Goal: Task Accomplishment & Management: Manage account settings

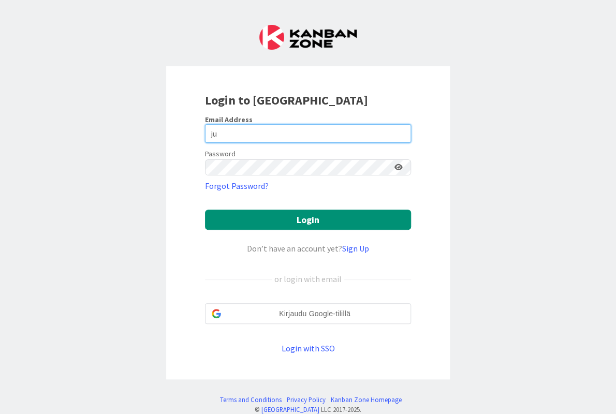
type input "j"
type input "[EMAIL_ADDRESS][DOMAIN_NAME]"
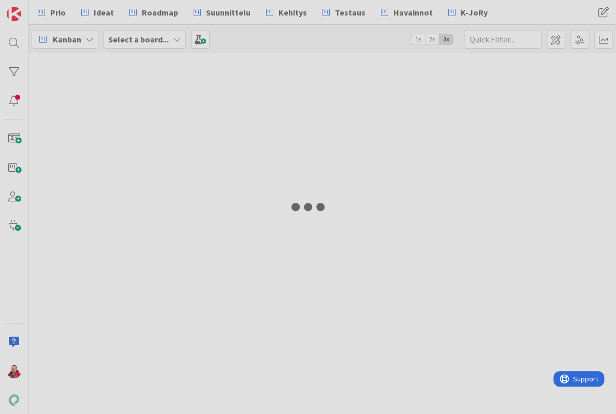
type input "vuoro"
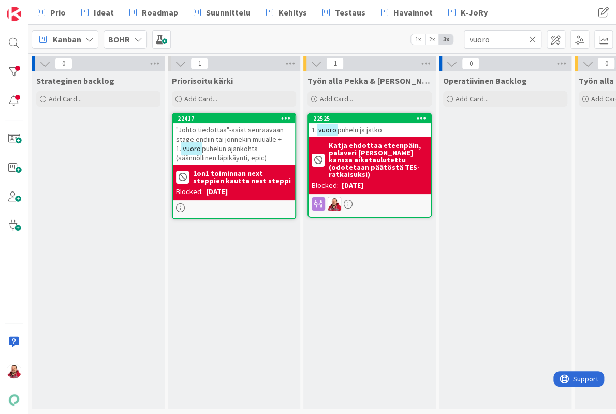
click at [535, 39] on icon at bounding box center [532, 39] width 7 height 9
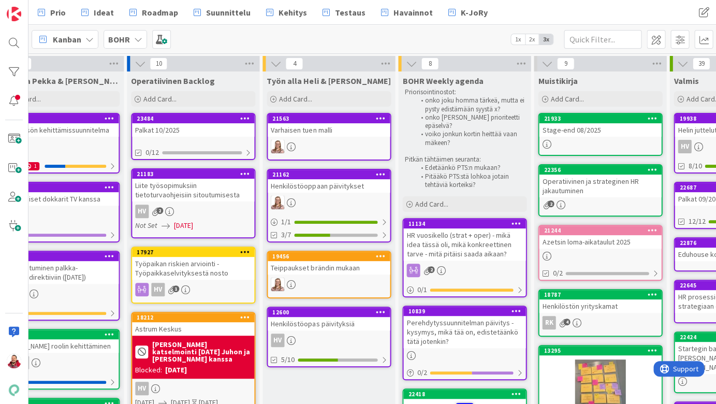
scroll to position [0, 317]
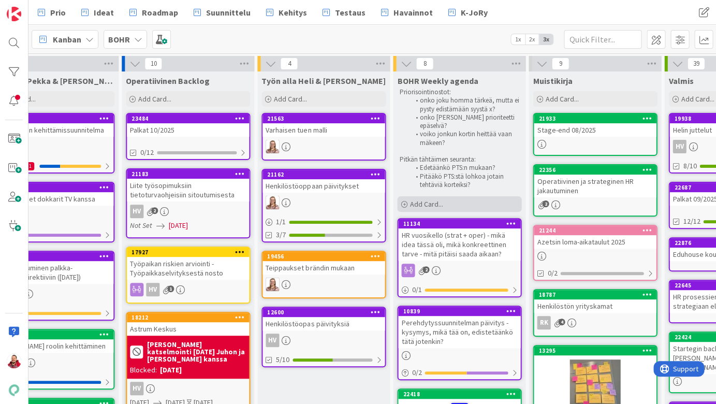
click at [418, 199] on span "Add Card..." at bounding box center [425, 203] width 33 height 9
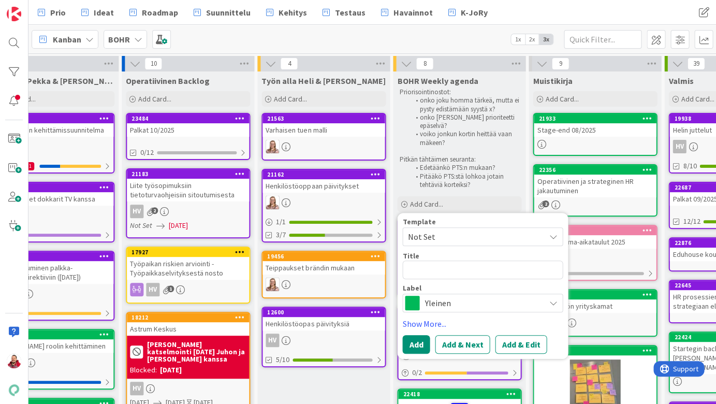
click at [431, 293] on div "Yleinen" at bounding box center [482, 302] width 160 height 19
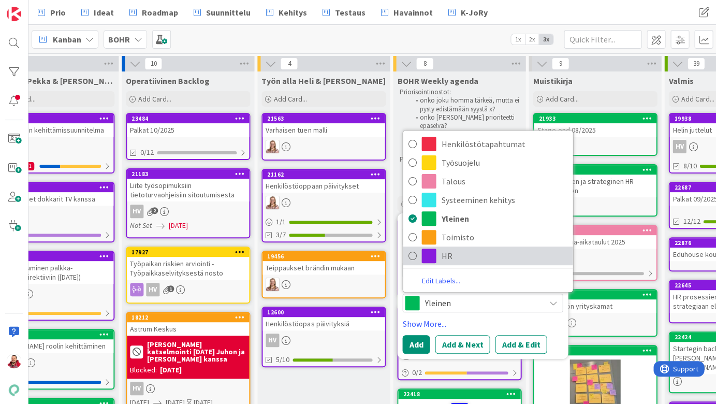
click at [434, 248] on span at bounding box center [428, 255] width 14 height 14
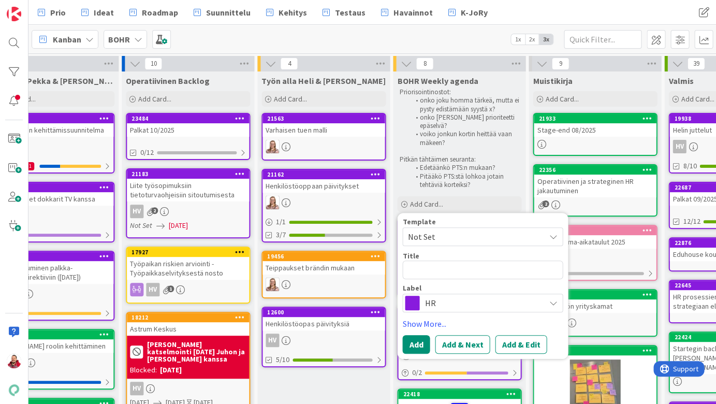
click at [427, 296] on span "HR" at bounding box center [481, 303] width 115 height 14
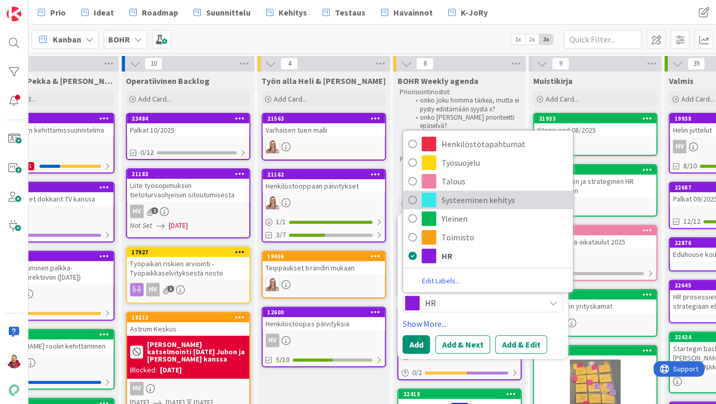
click at [427, 193] on span at bounding box center [428, 200] width 14 height 14
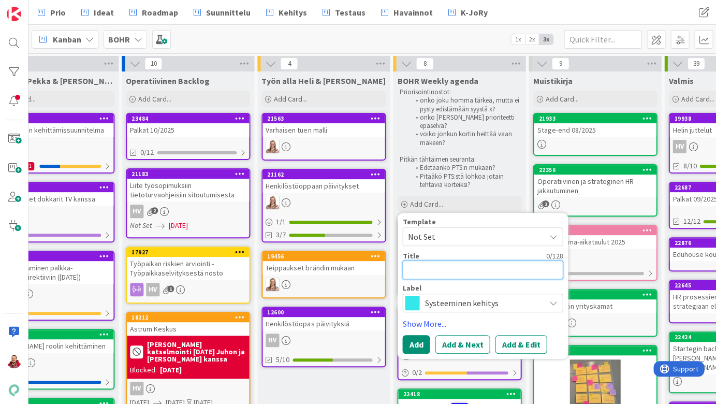
click at [429, 260] on textarea at bounding box center [482, 269] width 160 height 19
type textarea "x"
type textarea "P"
type textarea "x"
type textarea "Pa"
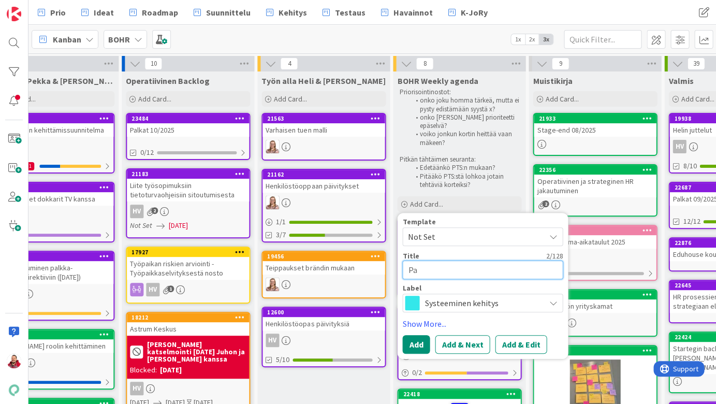
type textarea "x"
type textarea "Pan"
type textarea "x"
type textarea "Pand"
type textarea "x"
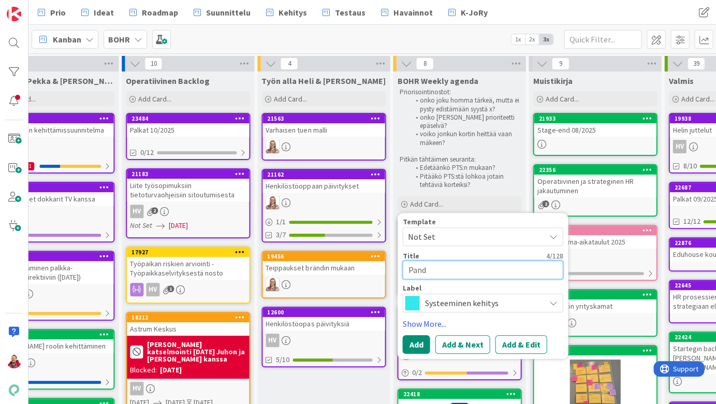
type textarea "Pandi"
type textarea "x"
type textarea "Pandia"
type textarea "x"
type textarea "Pandia"
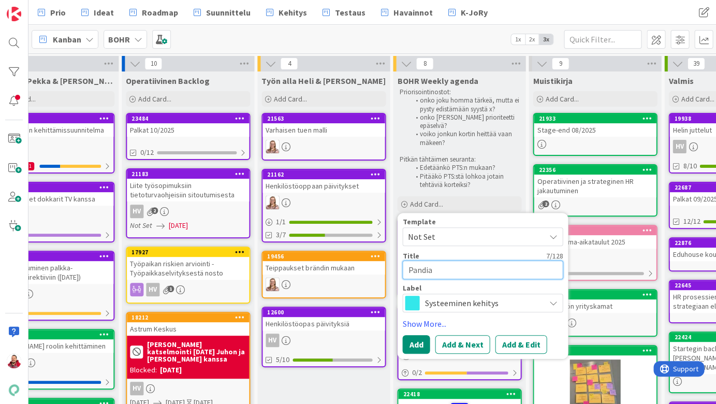
type textarea "x"
type textarea "Pandia H"
type textarea "x"
type textarea "Pandia HR"
type textarea "x"
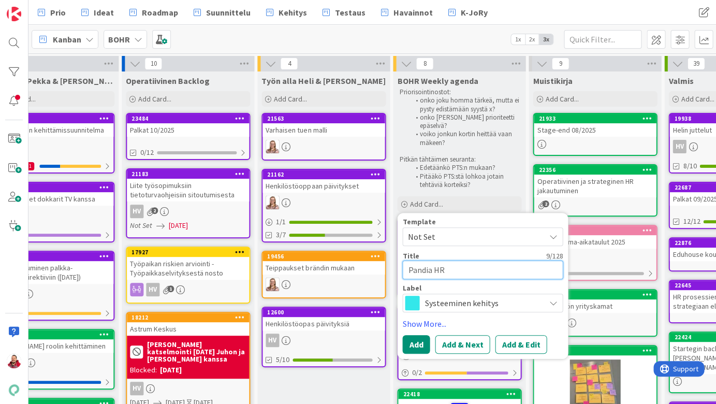
type textarea "Pandia HR-"
type textarea "x"
type textarea "Pandia HR-w"
type textarea "x"
type textarea "Pandia HR-wr"
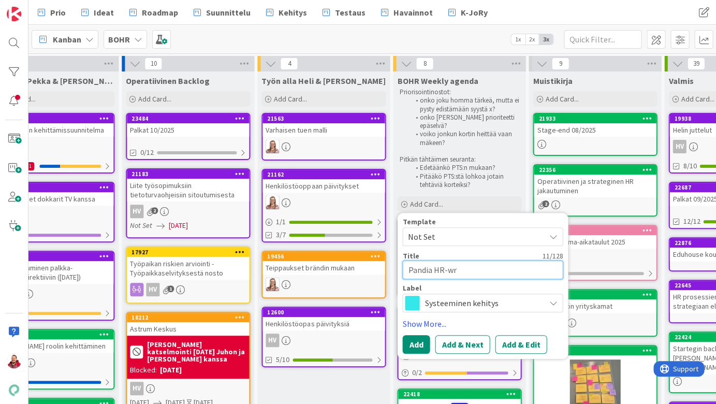
type textarea "x"
type textarea "Pandia HR-wra"
type textarea "x"
type textarea "Pandia HR-wr"
type textarea "x"
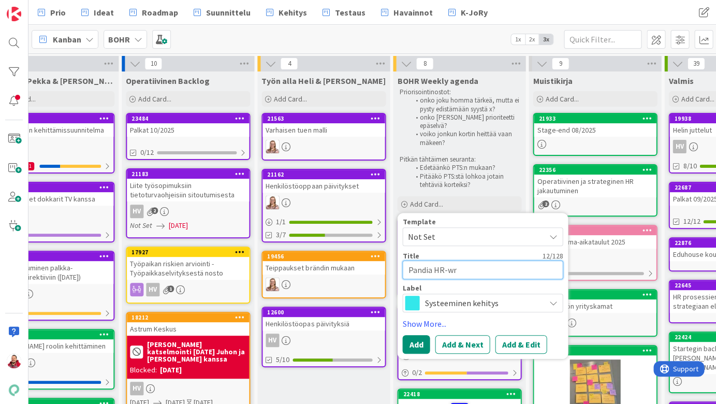
type textarea "Pandia HR-w"
type textarea "x"
type textarea "Pandia HR-wo"
type textarea "x"
type textarea "Pandia HR-wor"
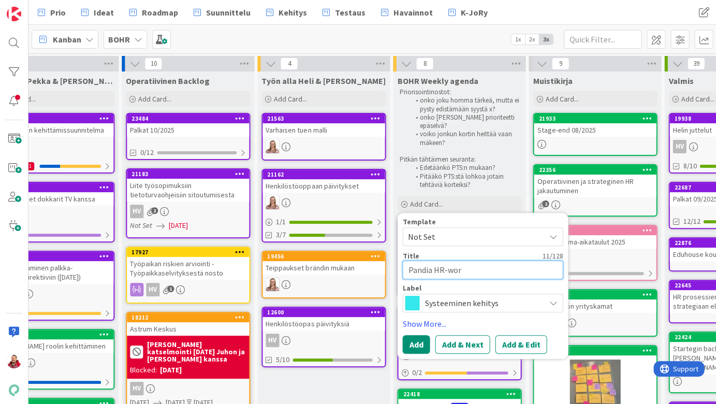
type textarea "x"
type textarea "Pandia HR-work"
type textarea "x"
type textarea "Pandia HR-works"
type textarea "x"
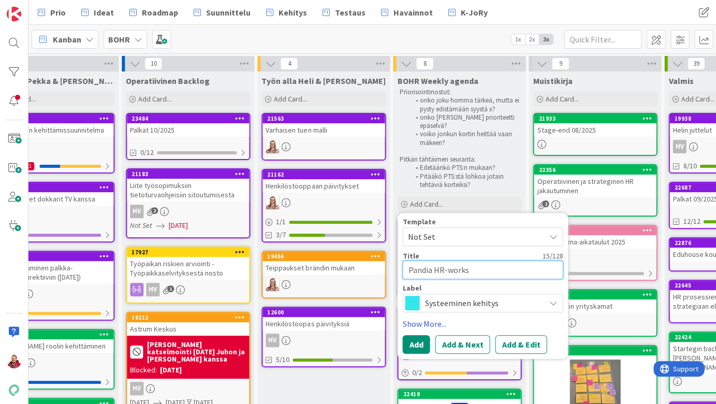
type textarea "Pandia HR-worksh"
type textarea "x"
type textarea "Pandia HR-worksho"
type textarea "x"
type textarea "Pandia HR-workshop"
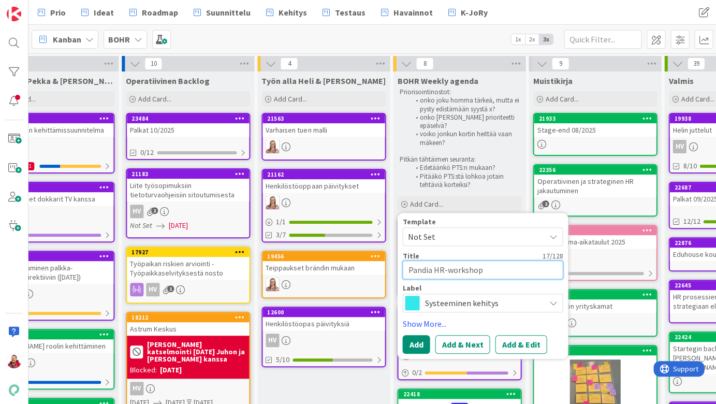
type textarea "x"
type textarea "Pandia HR-workshopp"
type textarea "x"
type textarea "Pandia HR-workshoppa"
type textarea "x"
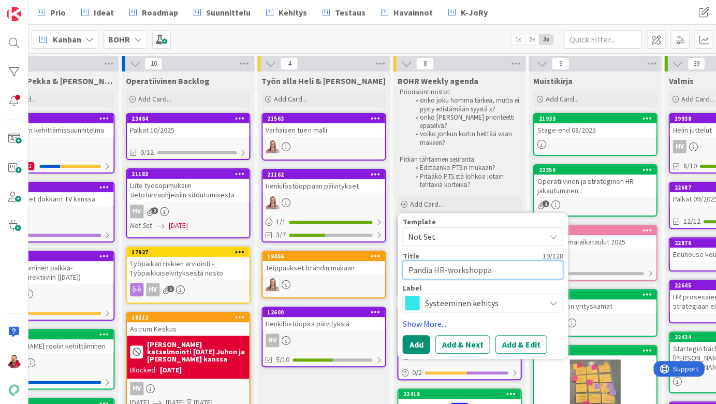
type textarea "Pandia HR-workshoppau"
type textarea "x"
type textarea "Pandia HR-workshoppaus"
click at [408, 335] on button "Add" at bounding box center [415, 344] width 27 height 19
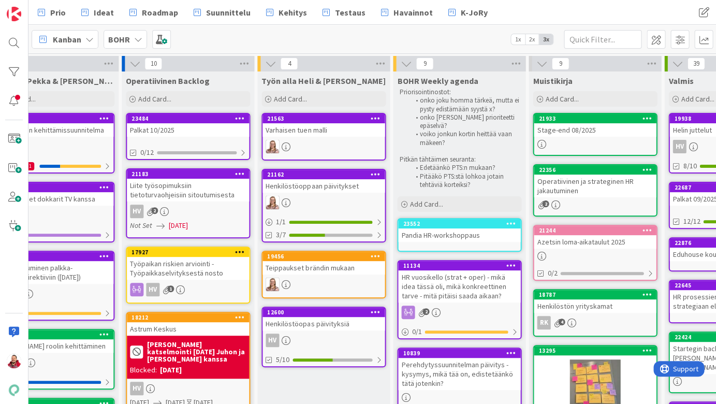
click at [508, 219] on icon at bounding box center [511, 222] width 10 height 7
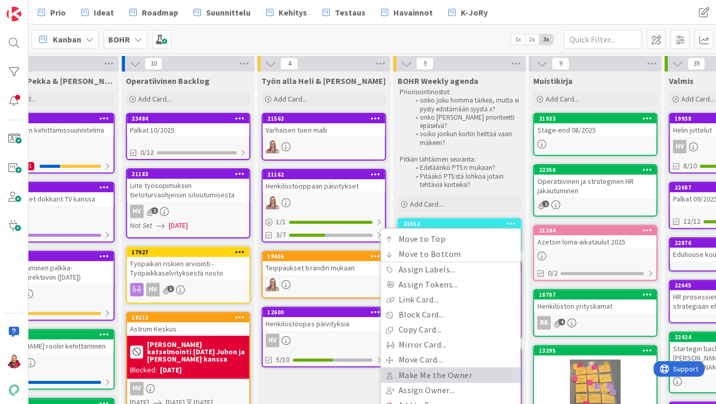
click at [420, 368] on link "Make Me the Owner" at bounding box center [450, 375] width 140 height 15
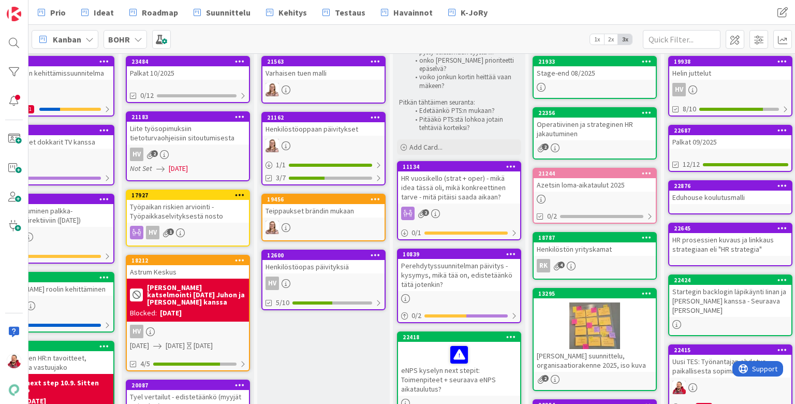
scroll to position [57, 317]
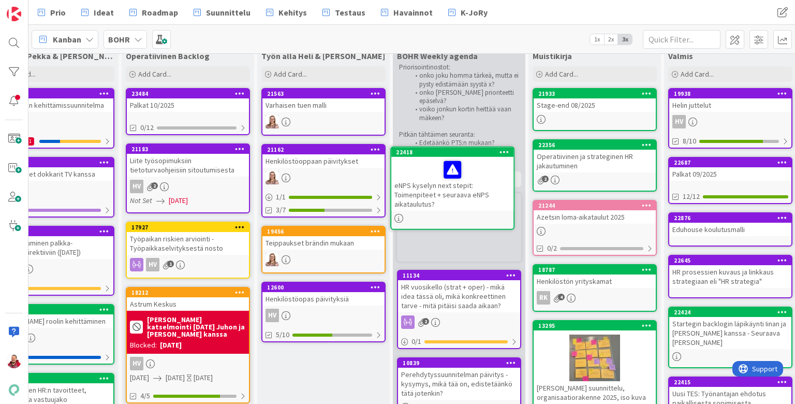
drag, startPoint x: 474, startPoint y: 295, endPoint x: 474, endPoint y: 267, distance: 27.4
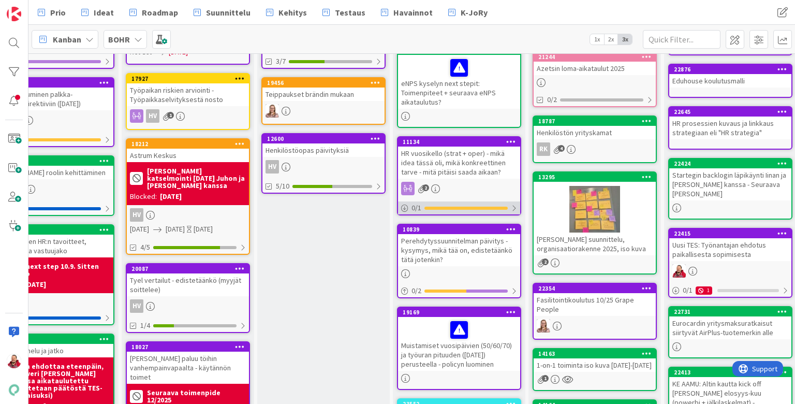
scroll to position [190, 317]
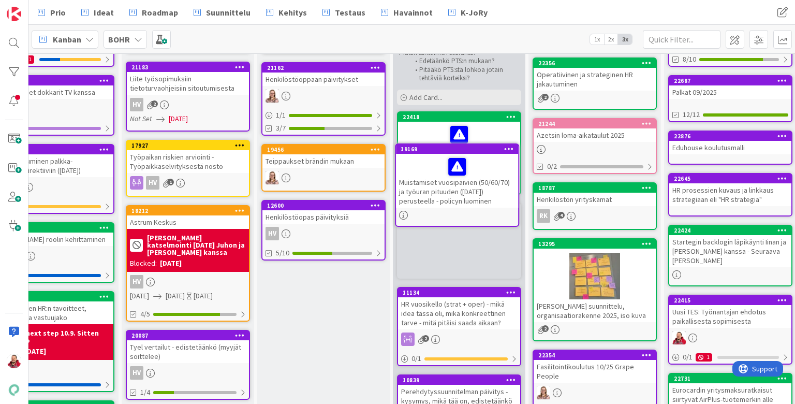
drag, startPoint x: 478, startPoint y: 237, endPoint x: 473, endPoint y: 213, distance: 24.4
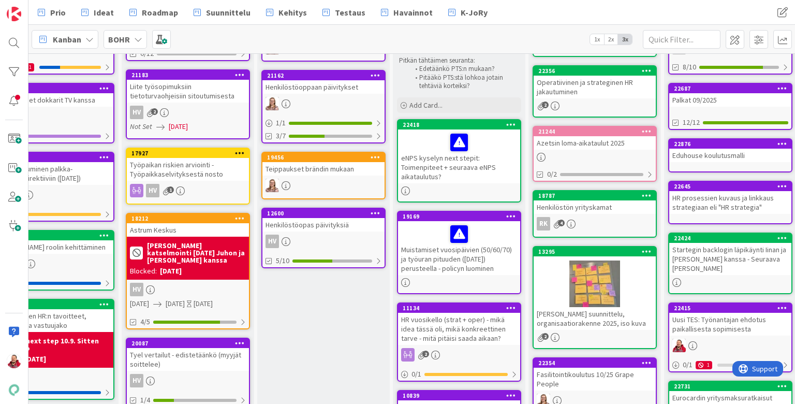
click at [508, 212] on icon at bounding box center [511, 215] width 10 height 7
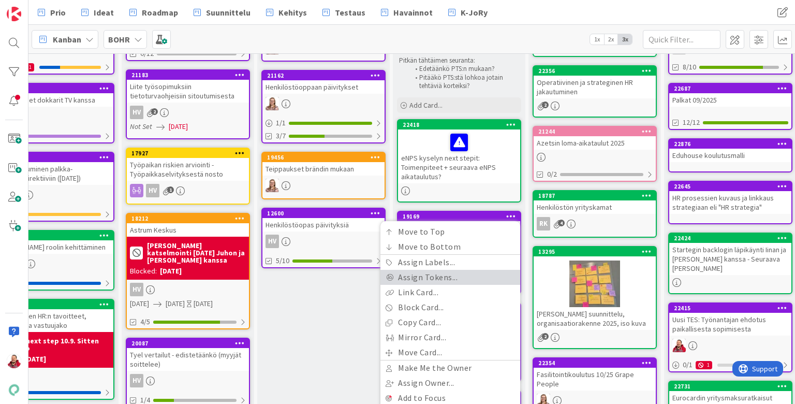
click at [450, 270] on link "Assign Tokens..." at bounding box center [450, 277] width 140 height 15
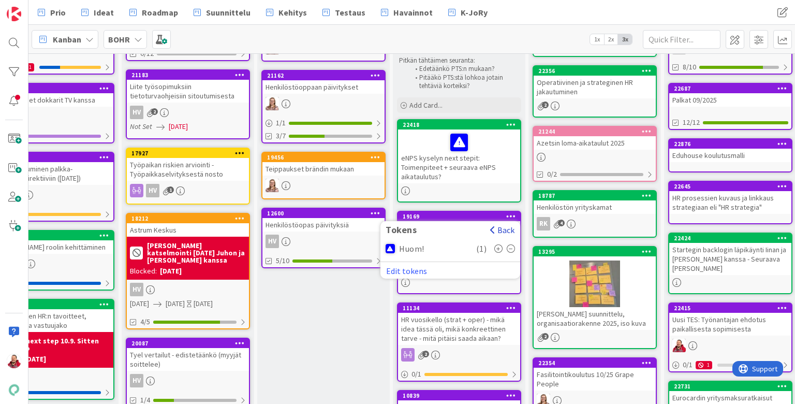
click at [506, 224] on button "Back" at bounding box center [502, 229] width 25 height 11
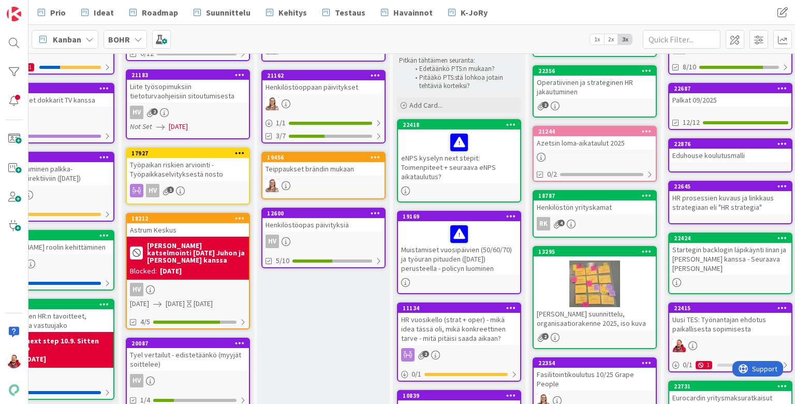
click at [509, 304] on icon at bounding box center [511, 307] width 10 height 7
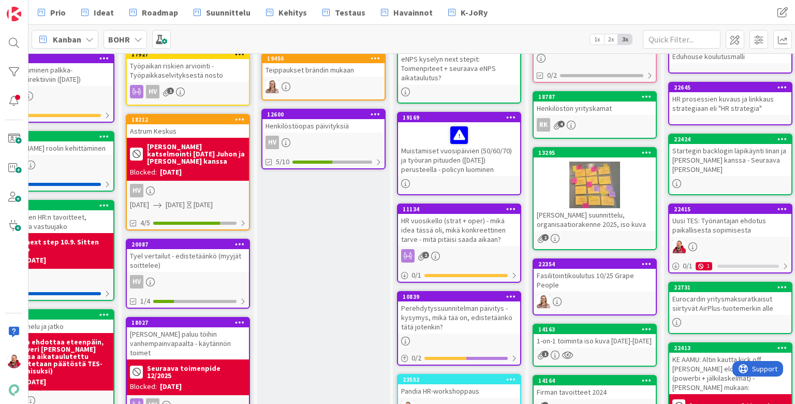
scroll to position [47, 317]
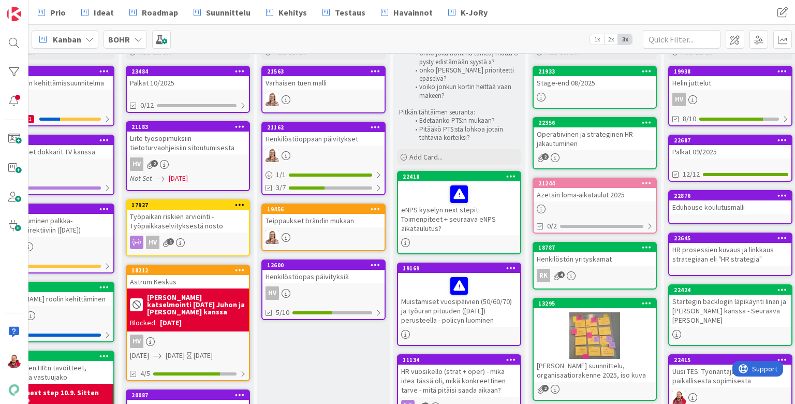
click at [482, 181] on div "eNPS kyselyn next stepit: Toimenpiteet + seuraava eNPS aikataulutus?" at bounding box center [459, 208] width 122 height 54
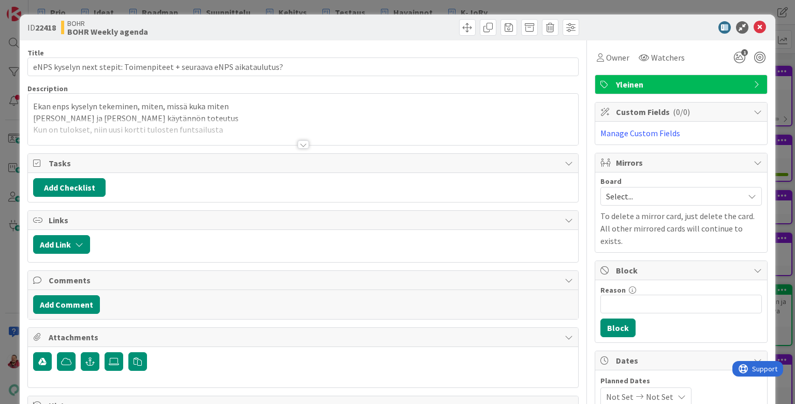
click at [307, 140] on div at bounding box center [303, 144] width 11 height 8
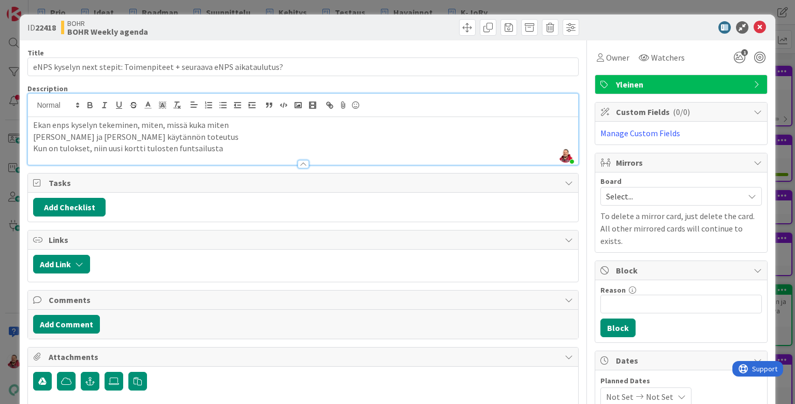
click at [249, 142] on p "Kun on tulokset, niin uusi kortti tulosten funtsailusta" at bounding box center [302, 148] width 539 height 12
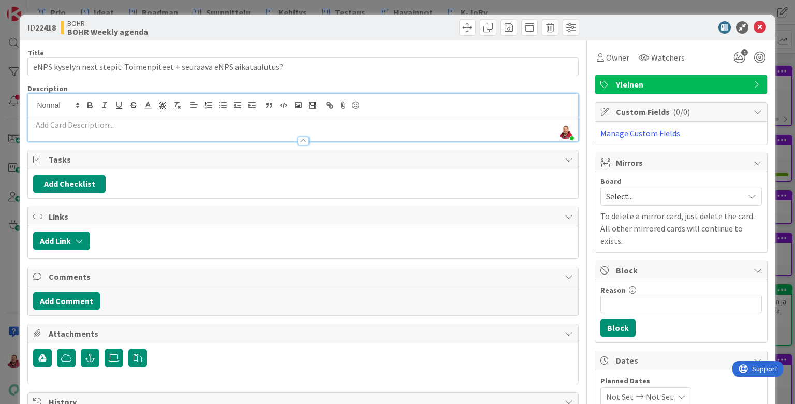
click at [74, 119] on p at bounding box center [302, 125] width 539 height 12
click at [323, 119] on p at bounding box center [302, 125] width 539 height 12
click at [615, 23] on icon at bounding box center [760, 27] width 12 height 12
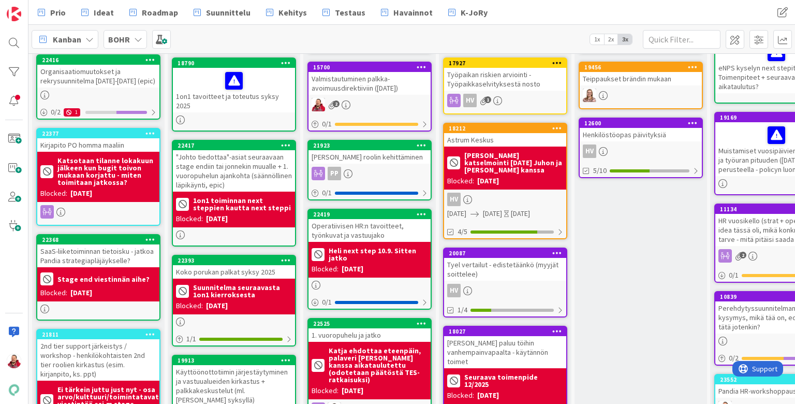
scroll to position [188, 1]
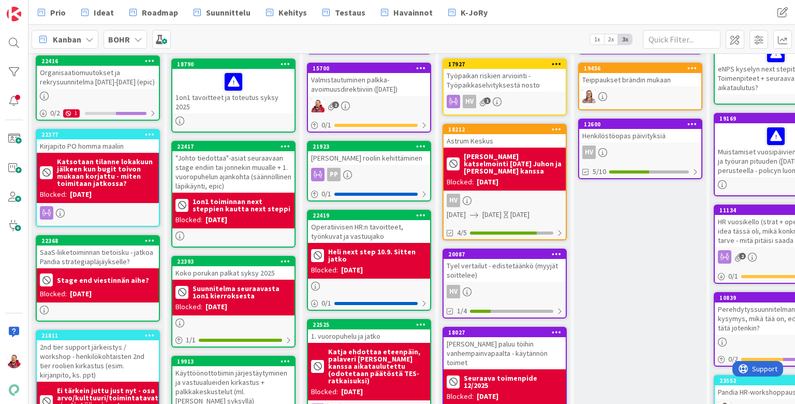
click at [253, 83] on div "1on1 tavoitteet ja toteutus syksy 2025" at bounding box center [233, 91] width 122 height 45
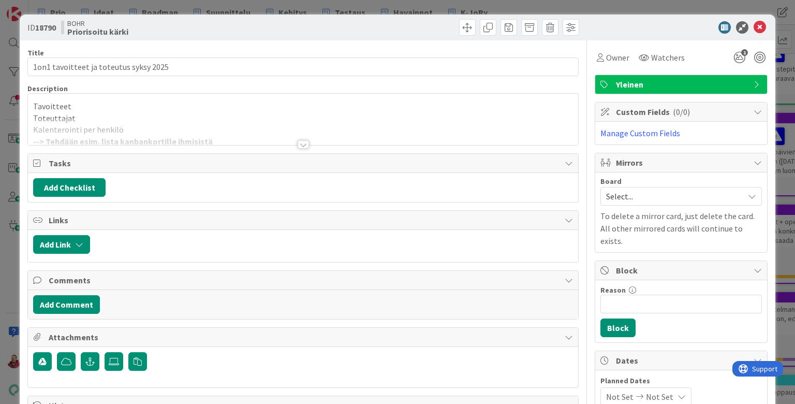
click at [184, 119] on div at bounding box center [303, 132] width 550 height 26
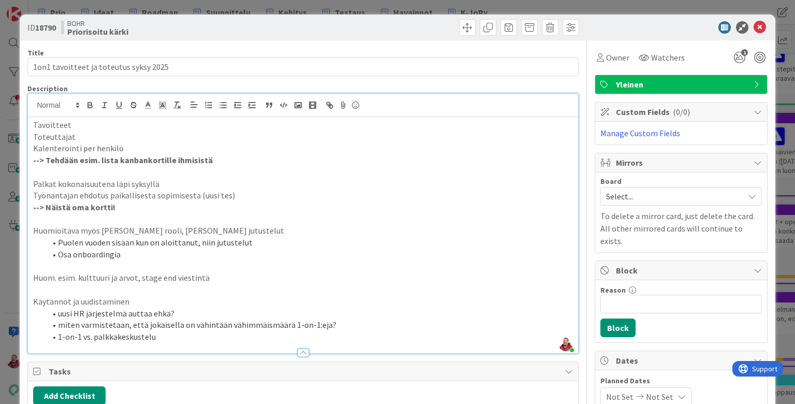
click at [174, 119] on p "Tavoitteet" at bounding box center [302, 125] width 539 height 12
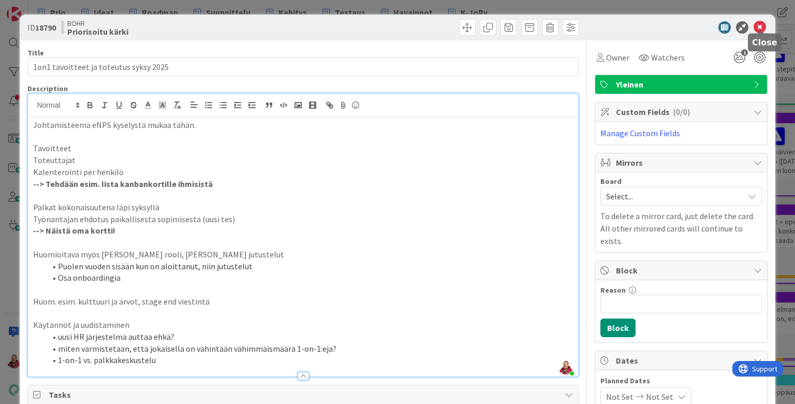
click at [615, 24] on icon at bounding box center [760, 27] width 12 height 12
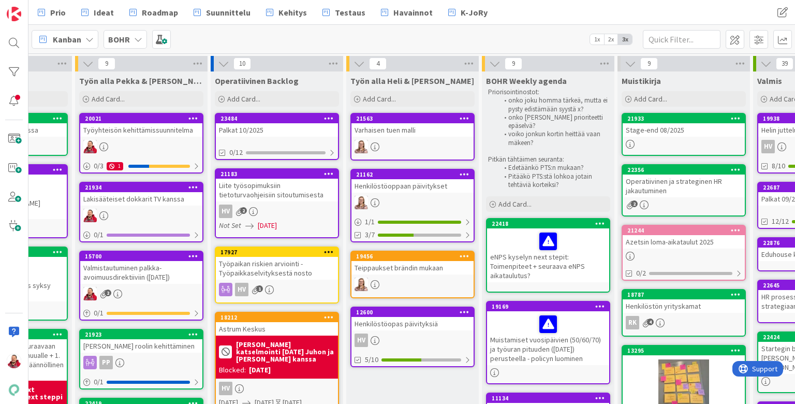
scroll to position [0, 228]
click at [284, 97] on div "Add Card..." at bounding box center [277, 99] width 124 height 16
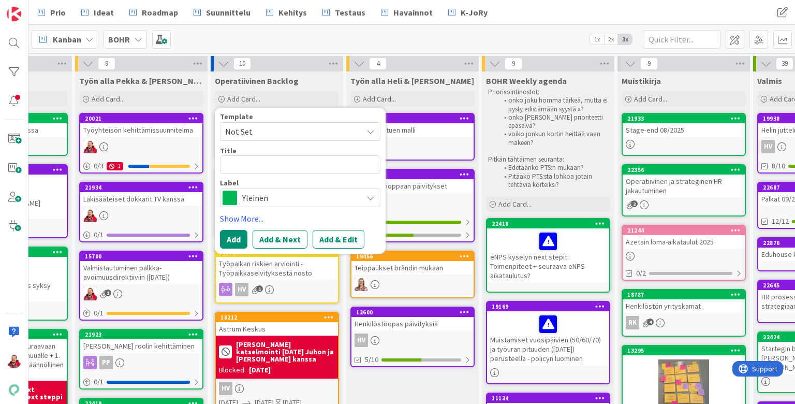
click at [270, 190] on span "Yleinen" at bounding box center [299, 197] width 115 height 14
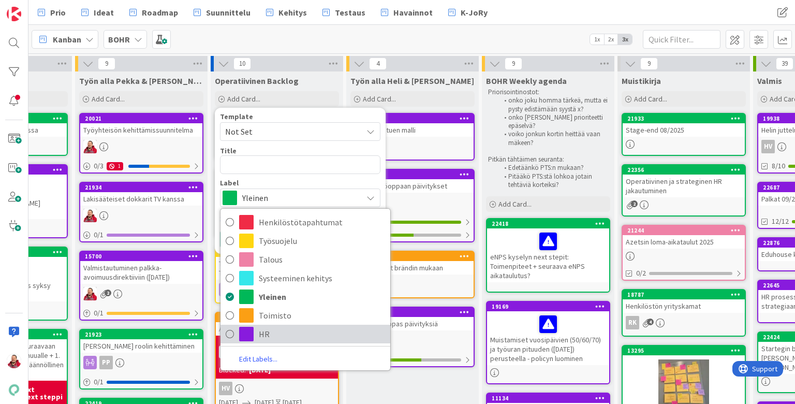
click at [268, 326] on span "HR" at bounding box center [322, 334] width 126 height 16
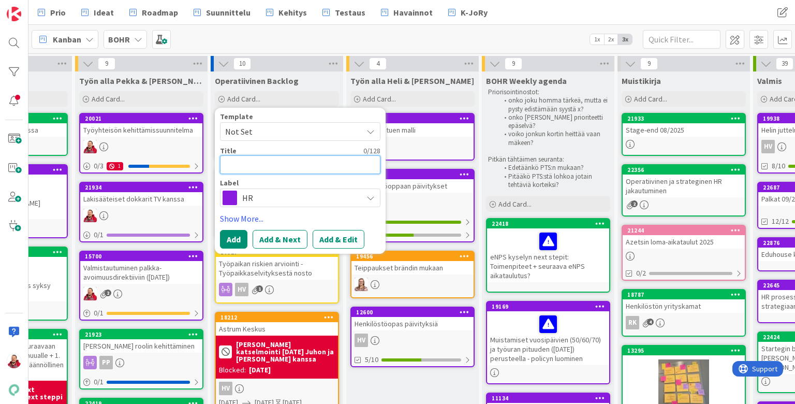
click at [258, 158] on textarea at bounding box center [300, 164] width 160 height 19
type textarea "x"
type textarea "e"
type textarea "x"
type textarea "eN"
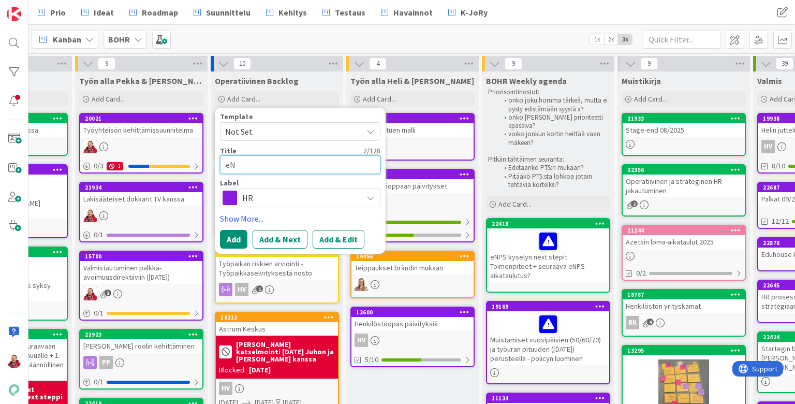
type textarea "x"
type textarea "eNP"
type textarea "x"
type textarea "eNPS"
type textarea "x"
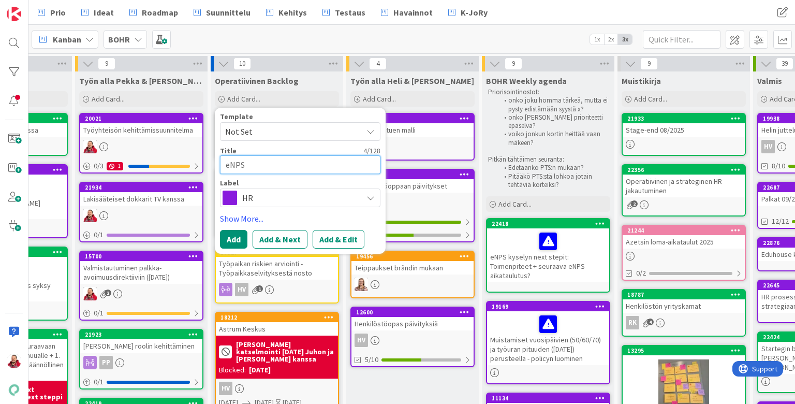
type textarea "eNPS"
type textarea "x"
type textarea "eNPS k"
type textarea "x"
type textarea "eNPS ku"
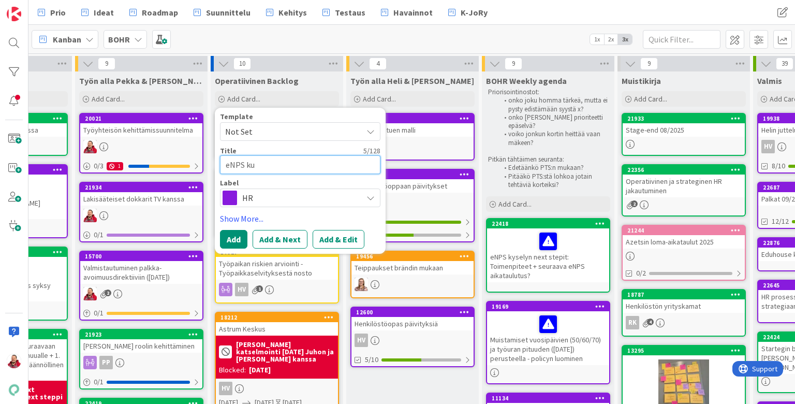
type textarea "x"
type textarea "eNPS kuy"
type textarea "x"
type textarea "eNPS kuys"
type textarea "x"
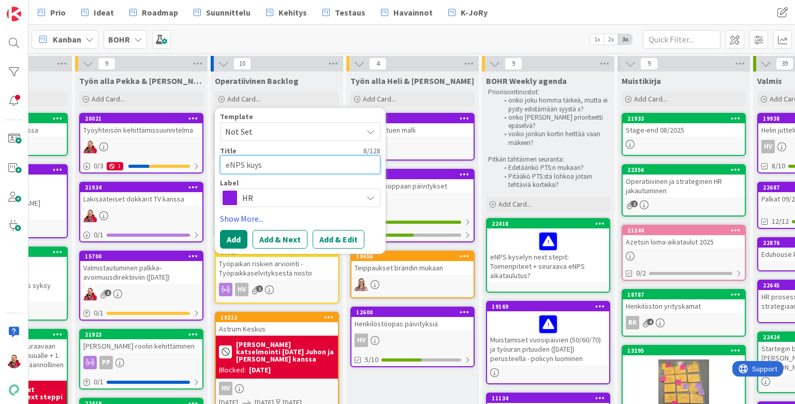
type textarea "eNPS kuyse"
type textarea "x"
type textarea "eNPS kuys"
type textarea "x"
type textarea "eNPS kuy"
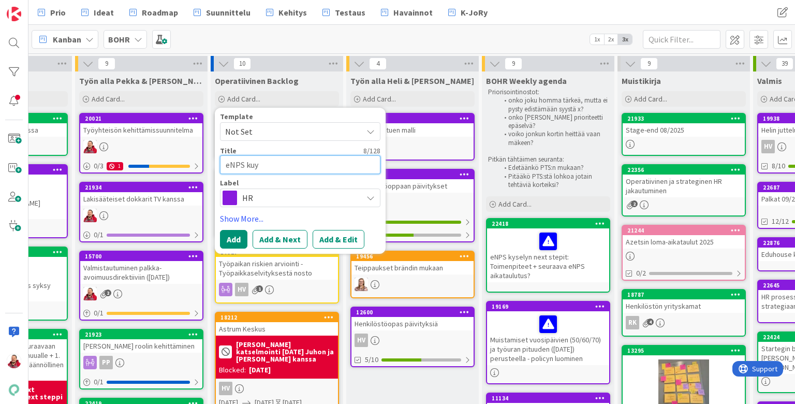
type textarea "x"
type textarea "eNPS ku"
type textarea "x"
type textarea "eNPS k"
type textarea "x"
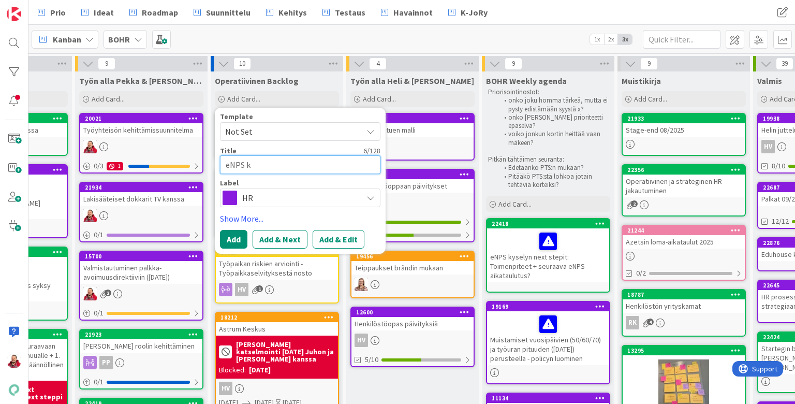
type textarea "eNPS ky"
type textarea "x"
type textarea "eNPS kys"
type textarea "x"
type textarea "eNPS kyse"
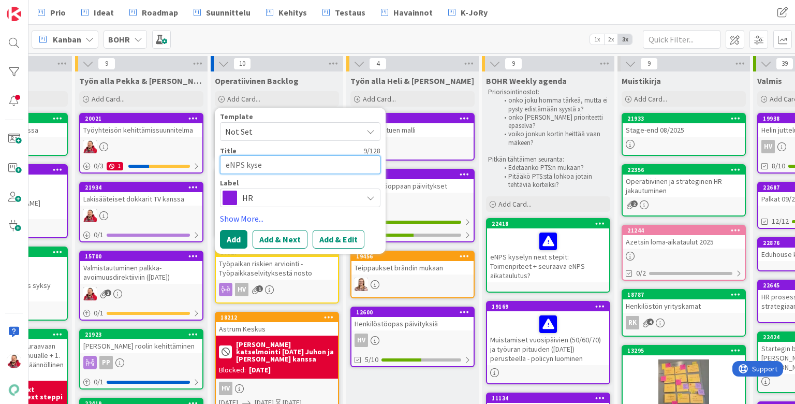
type textarea "x"
type textarea "eNPS kysel"
type textarea "x"
type textarea "eNPS kysely"
type textarea "x"
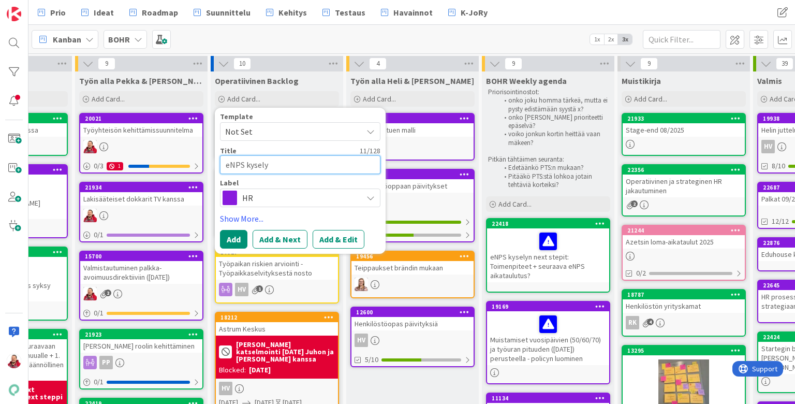
type textarea "eNPS kysely"
type textarea "x"
type textarea "eNPS kysely j"
type textarea "x"
type textarea "eNPS kysely jo"
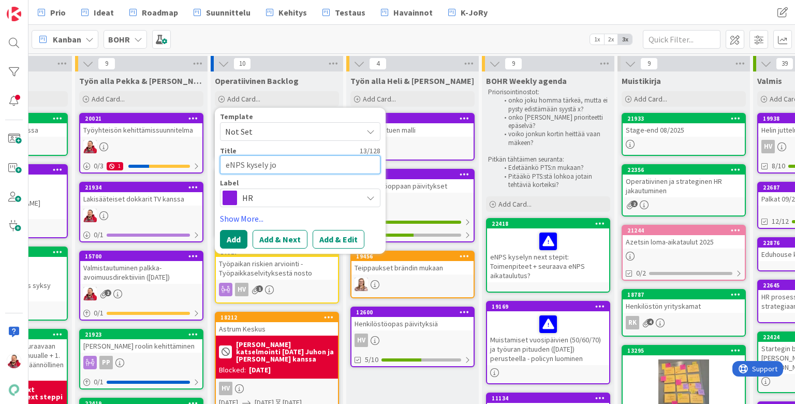
type textarea "x"
type textarea "eNPS kysely jou"
type textarea "x"
type textarea "eNPS kysely joul"
type textarea "x"
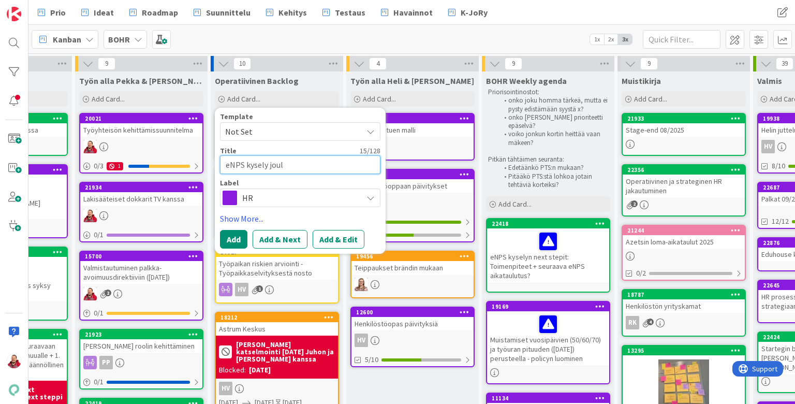
type textarea "eNPS kysely joulu"
type textarea "x"
type textarea "eNPS kysely jouluk"
type textarea "x"
type textarea "eNPS kysely jouluku"
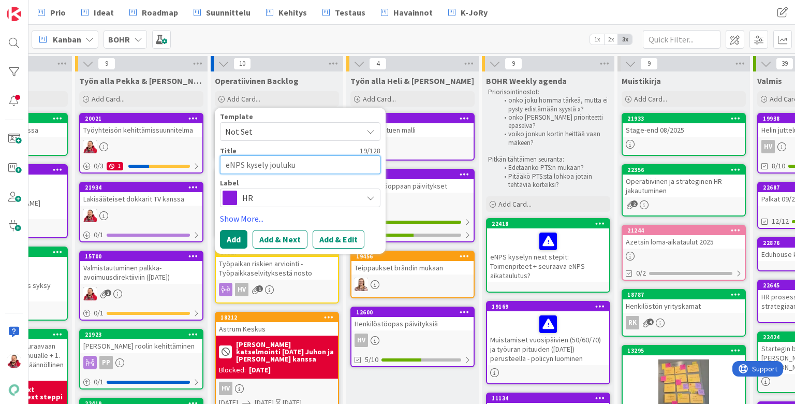
type textarea "x"
type textarea "eNPS kysely joulukuu"
type textarea "x"
type textarea "eNPS kysely jouluku"
type textarea "x"
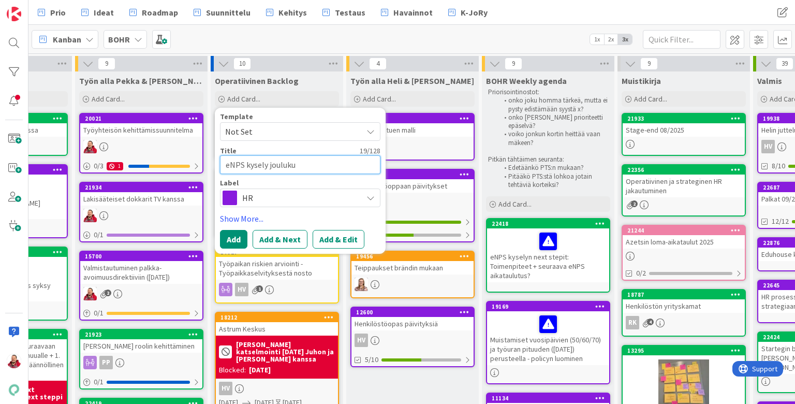
type textarea "eNPS kysely joulukuu"
type textarea "x"
type textarea "eNPS kysely joulukuuy"
type textarea "x"
type textarea "eNPS kysely joulukuu"
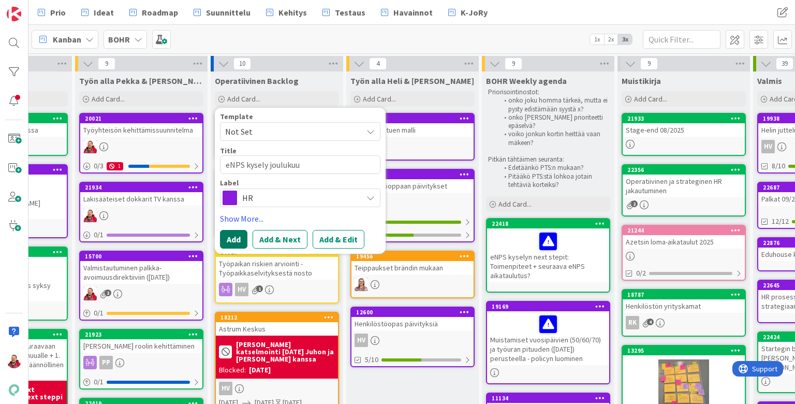
click at [234, 230] on button "Add" at bounding box center [233, 239] width 27 height 19
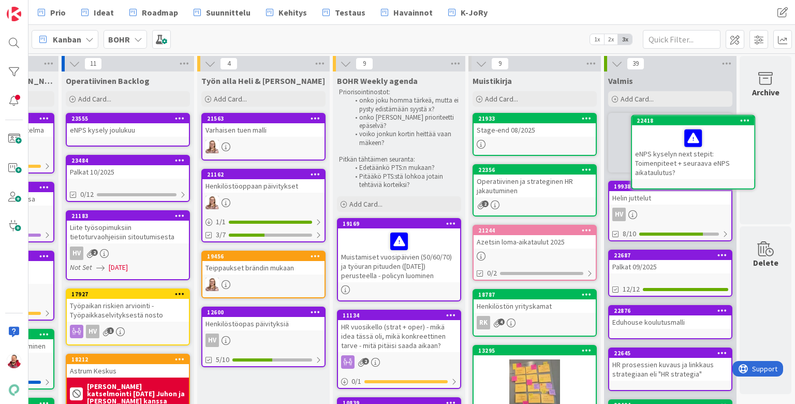
scroll to position [0, 378]
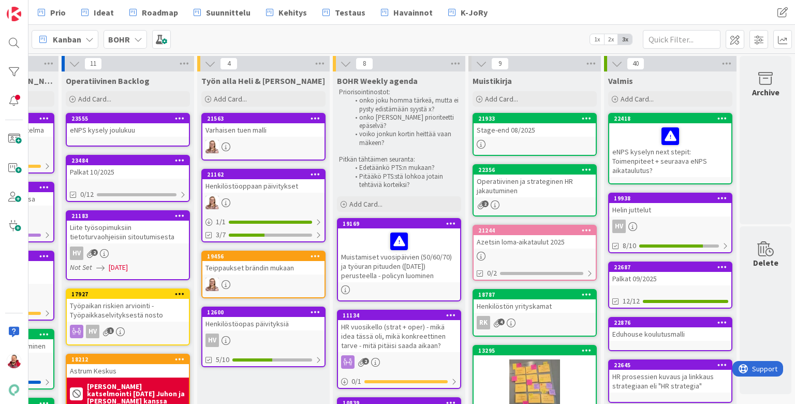
click at [395, 228] on div "Muistamiset vuosipäivien (50/60/70) ja työuran pituuden ([DATE]) perusteella - …" at bounding box center [399, 255] width 122 height 54
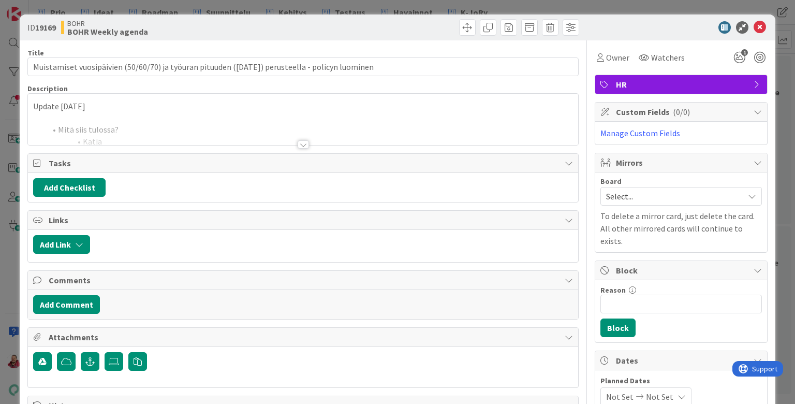
click at [300, 140] on div at bounding box center [303, 144] width 11 height 8
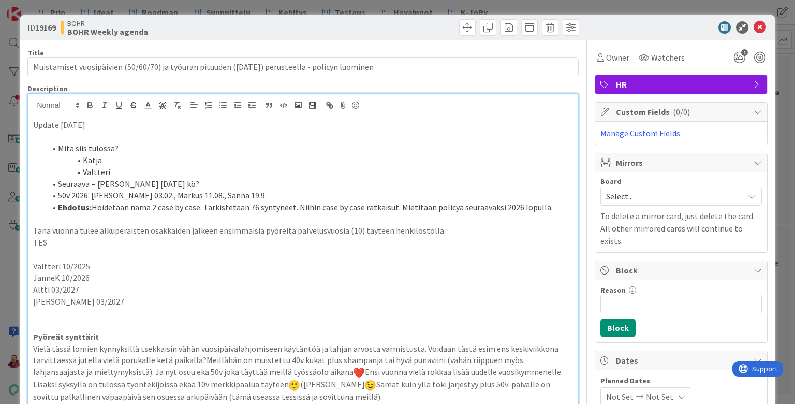
click at [106, 154] on li "Katja" at bounding box center [309, 160] width 527 height 12
drag, startPoint x: 81, startPoint y: 170, endPoint x: 203, endPoint y: 170, distance: 122.7
click at [203, 189] on li "50v 2026: [PERSON_NAME] 03.02., Markus 11.08., Sanna 19.9." at bounding box center [309, 195] width 527 height 12
drag, startPoint x: 203, startPoint y: 170, endPoint x: 83, endPoint y: 169, distance: 120.6
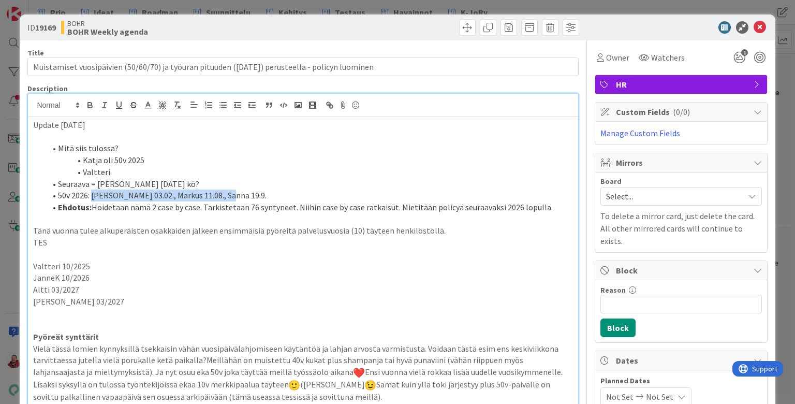
click at [83, 189] on li "50v 2026: [PERSON_NAME] 03.02., Markus 11.08., Sanna 19.9." at bounding box center [309, 195] width 527 height 12
click at [220, 189] on li "50v 2026: [PERSON_NAME] 03.02., Markus 11.08., Sanna 19.9." at bounding box center [309, 195] width 527 height 12
click at [615, 27] on icon at bounding box center [760, 27] width 12 height 12
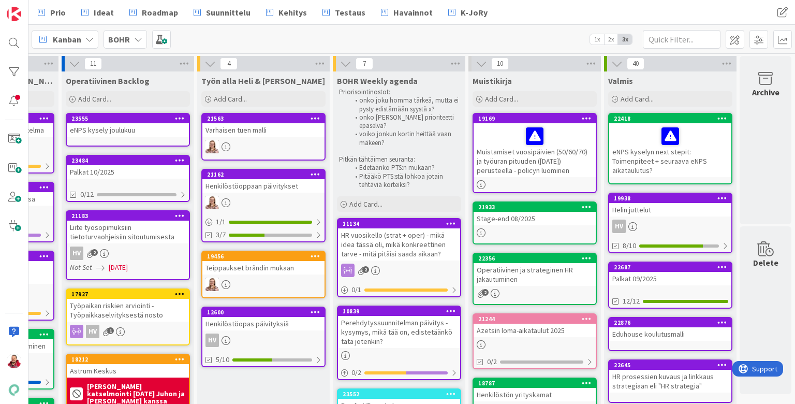
click at [401, 228] on div "HR vuosikello (strat + oper) - mikä idea tässä oli, mikä konkreettinen tarve - …" at bounding box center [399, 244] width 122 height 32
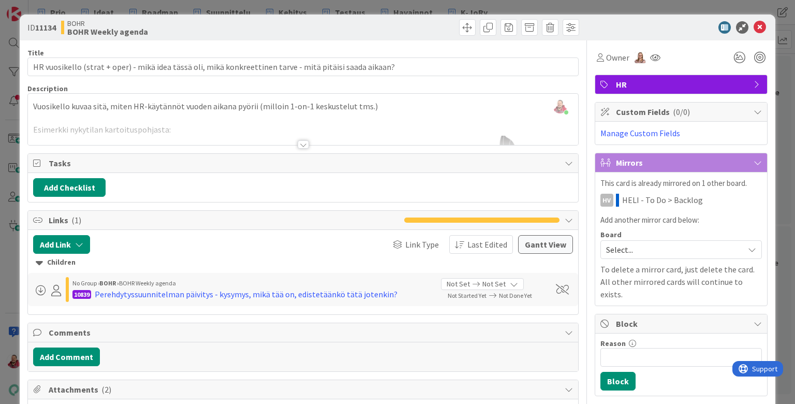
click at [549, 130] on div at bounding box center [303, 132] width 550 height 26
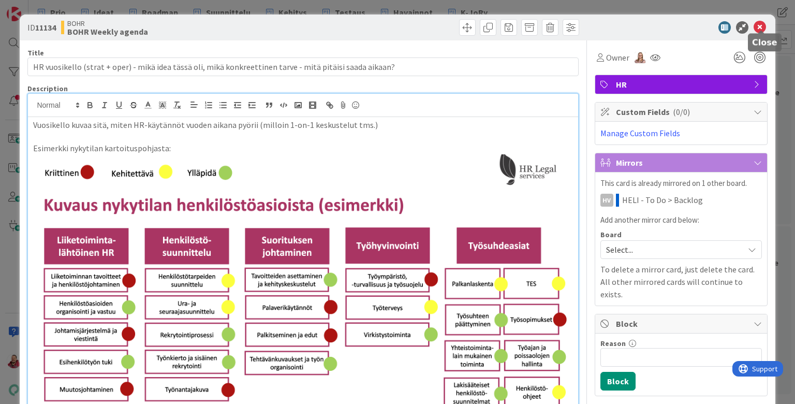
click at [615, 27] on icon at bounding box center [760, 27] width 12 height 12
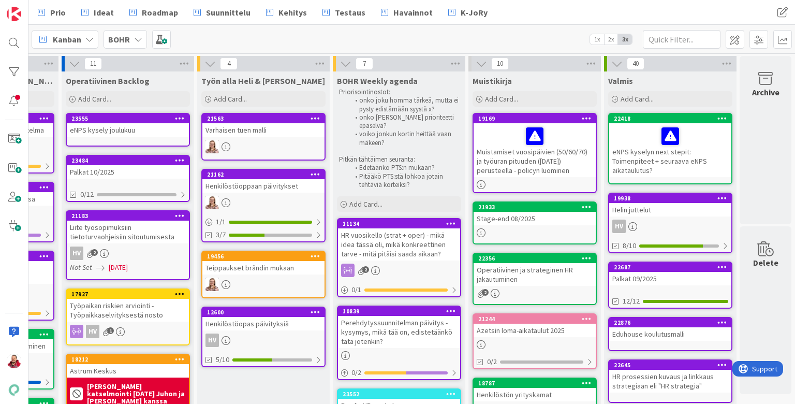
click at [449, 219] on icon at bounding box center [451, 222] width 10 height 7
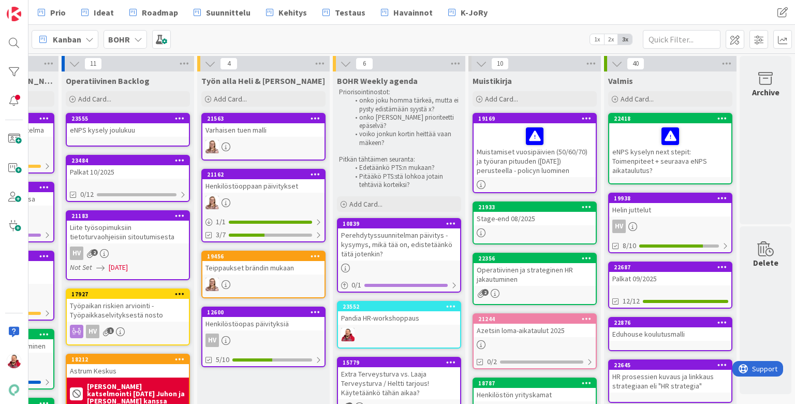
click at [397, 228] on div "Perehdytyssuunnitelman päivitys - kysymys, mikä tää on, edistetäänkö tätä joten…" at bounding box center [399, 244] width 122 height 32
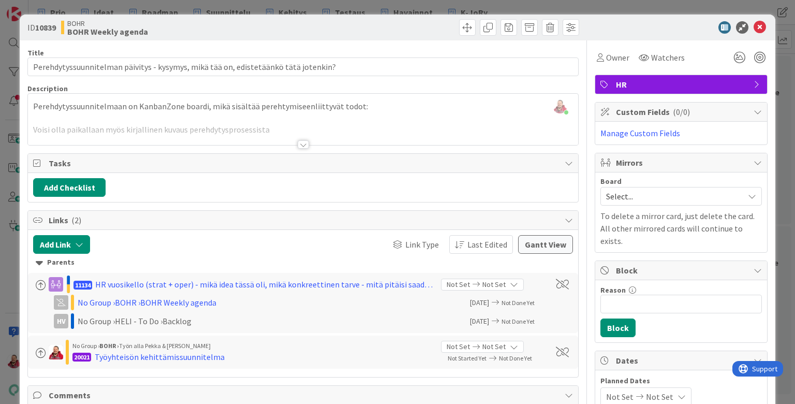
click at [301, 140] on div at bounding box center [303, 144] width 11 height 8
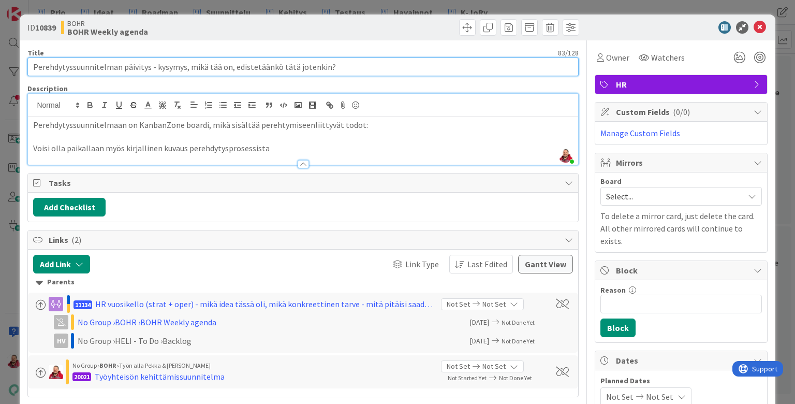
click at [99, 61] on input "Perehdytyssuunnitelman päivitys - kysymys, mikä tää on, edistetäänkö tätä joten…" at bounding box center [302, 66] width 551 height 19
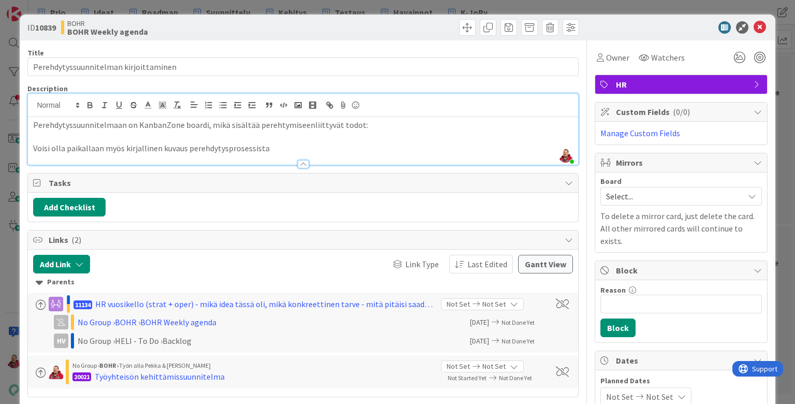
click at [230, 142] on p "Voisi olla paikallaan myös kirjallinen kuvaus perehdytysprosessista" at bounding box center [302, 148] width 539 height 12
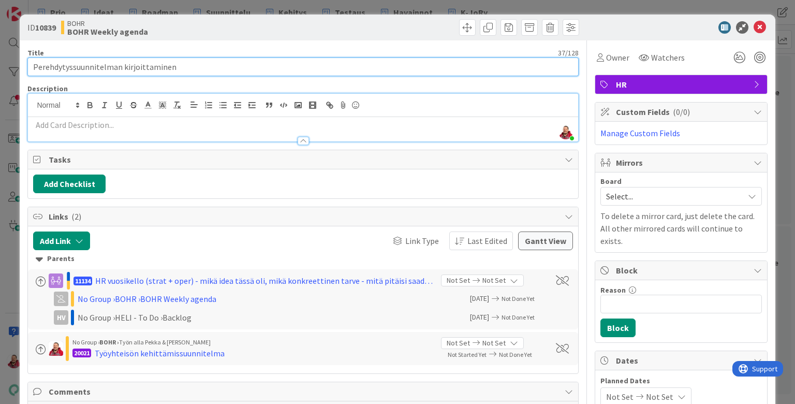
click at [161, 57] on input "Perehdytyssuunnitelman kirjoittaminen" at bounding box center [302, 66] width 551 height 19
type input "Perehdytyssuunnitelman kirjoittaminen auki"
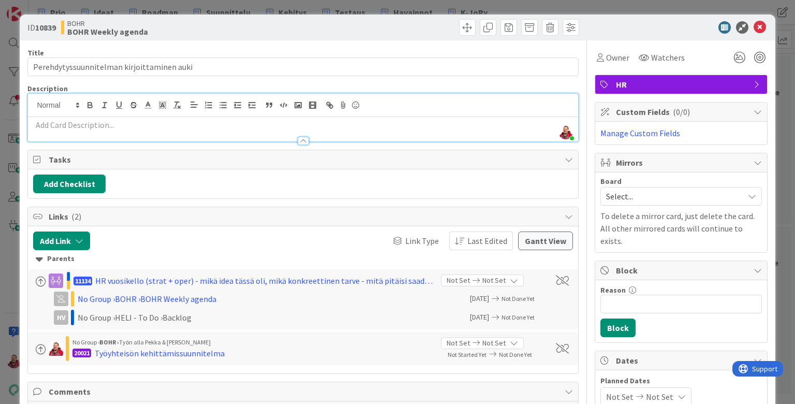
click at [109, 119] on p at bounding box center [302, 125] width 539 height 12
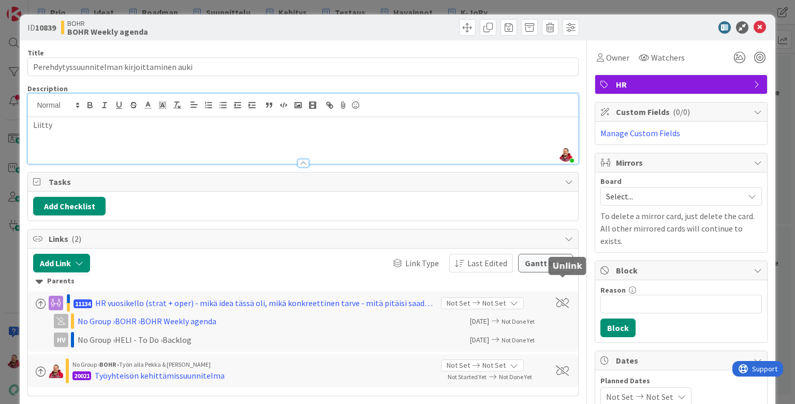
click at [560, 298] on span at bounding box center [562, 303] width 13 height 10
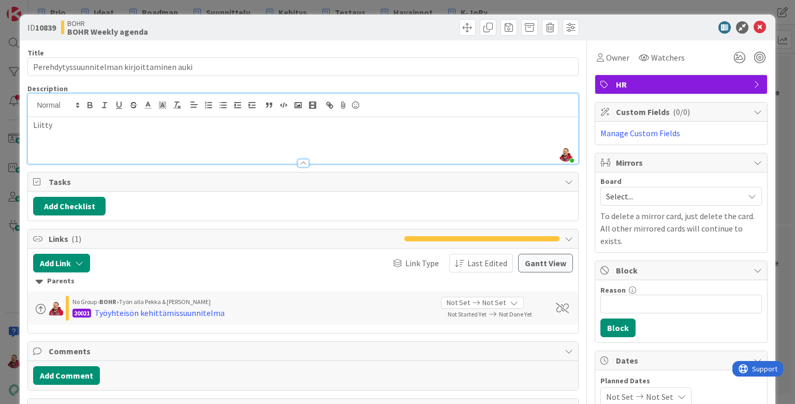
click at [131, 139] on div "Liitty" at bounding box center [303, 140] width 550 height 47
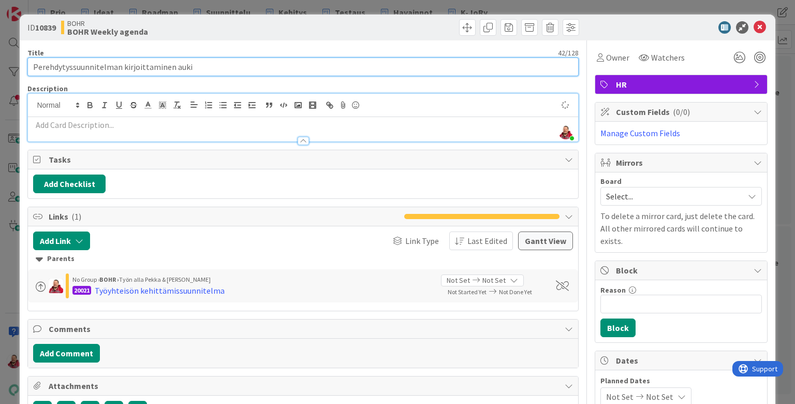
click at [159, 60] on input "Perehdytyssuunnitelman kirjoittaminen auki" at bounding box center [302, 66] width 551 height 19
type input "Perehdytyssuunnitelman kirjoittaminen dokumentiksi"
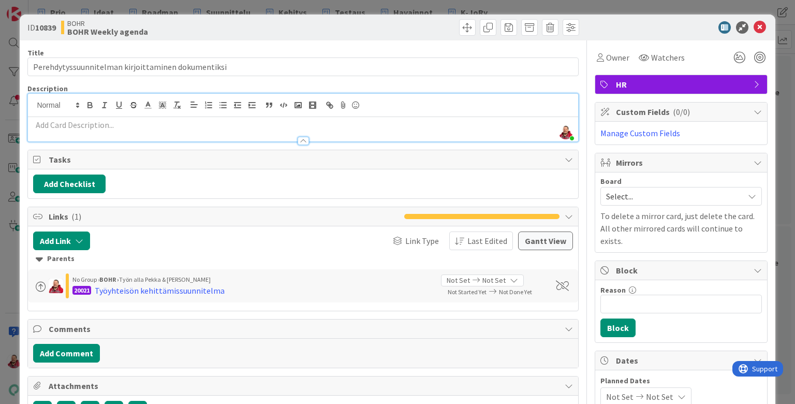
click at [248, 45] on div "Title 50 / 128 Perehdytyssuunnitelman kirjoittaminen dokumentiksi Description […" at bounding box center [302, 388] width 551 height 697
click at [615, 23] on icon at bounding box center [760, 27] width 12 height 12
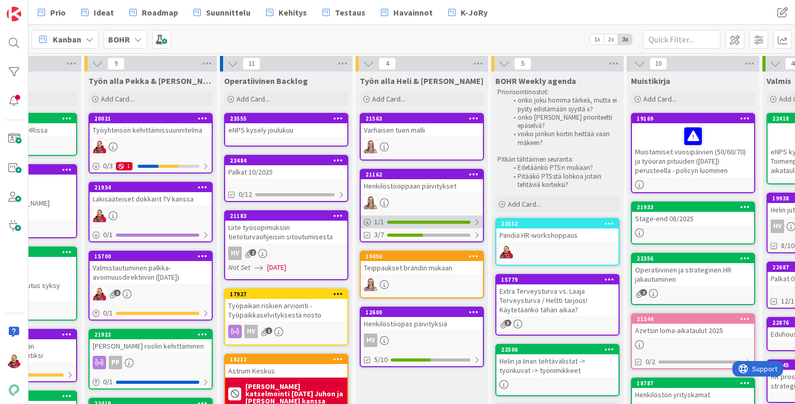
scroll to position [0, 316]
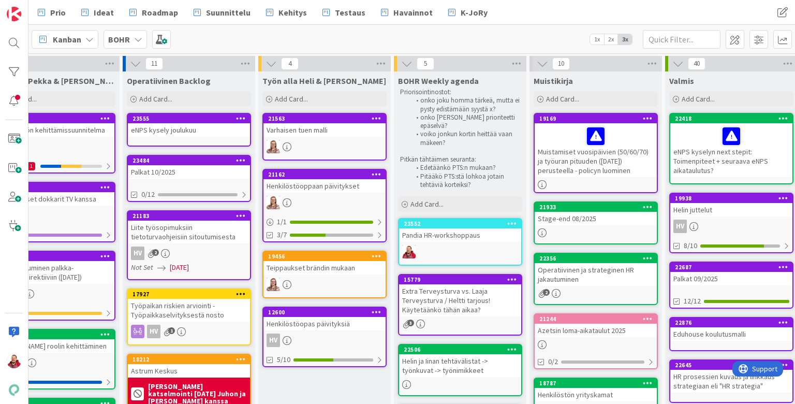
click at [459, 228] on div "Pandia HR-workshoppaus" at bounding box center [460, 234] width 122 height 13
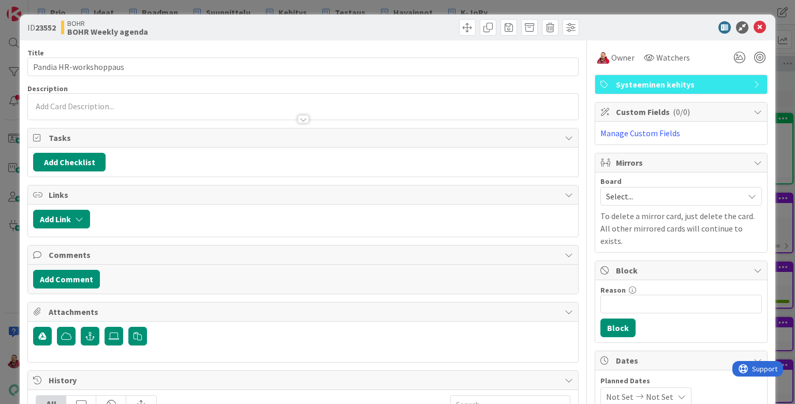
click at [104, 94] on div at bounding box center [303, 107] width 550 height 26
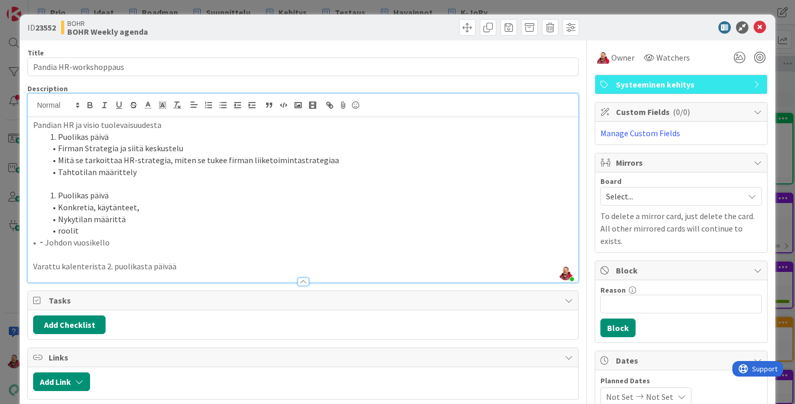
click at [615, 24] on div at bounding box center [675, 27] width 183 height 12
click at [615, 21] on icon at bounding box center [760, 27] width 12 height 12
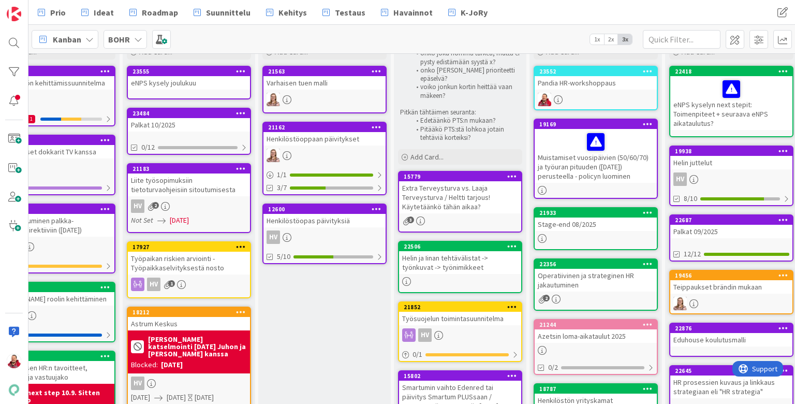
scroll to position [47, 316]
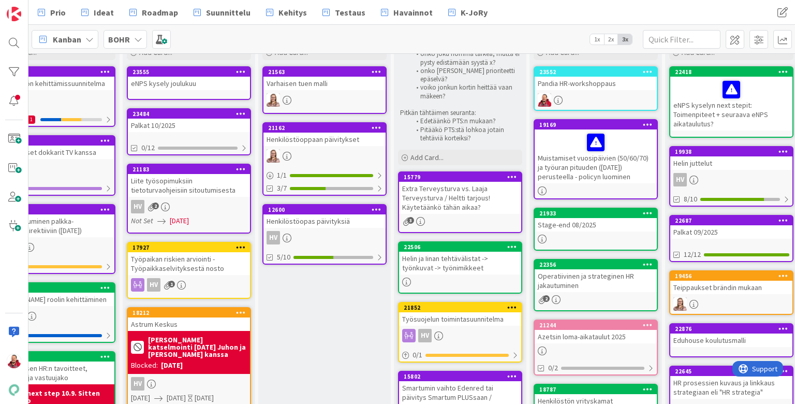
click at [423, 182] on div "Extra Terveysturva vs. Laaja Terveysturva / Heltti tarjous! Käytetäänkö tähän a…" at bounding box center [460, 198] width 122 height 32
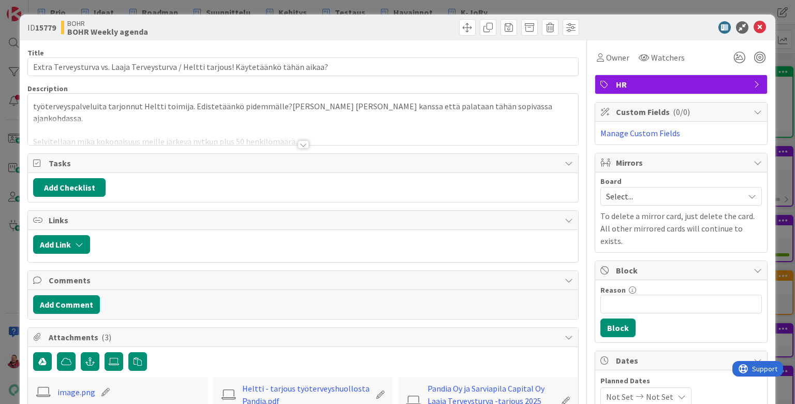
click at [303, 140] on div at bounding box center [303, 144] width 11 height 8
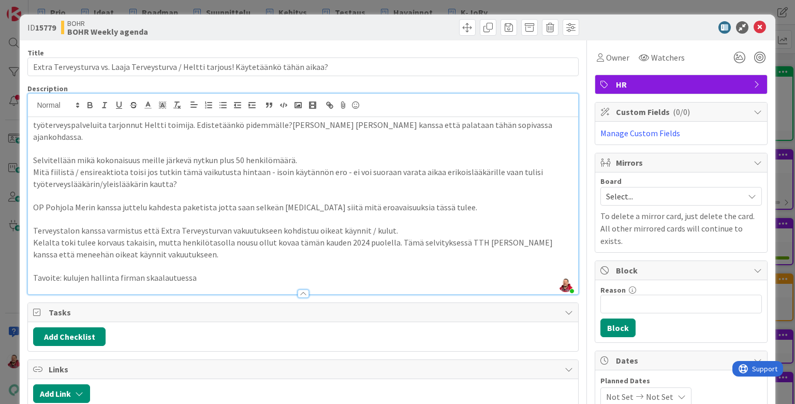
click at [171, 154] on p "Selvitellään mikä kokonaisuus meille järkevä nytkun plus 50 henkilömäärä." at bounding box center [302, 160] width 539 height 12
click at [615, 23] on icon at bounding box center [760, 27] width 12 height 12
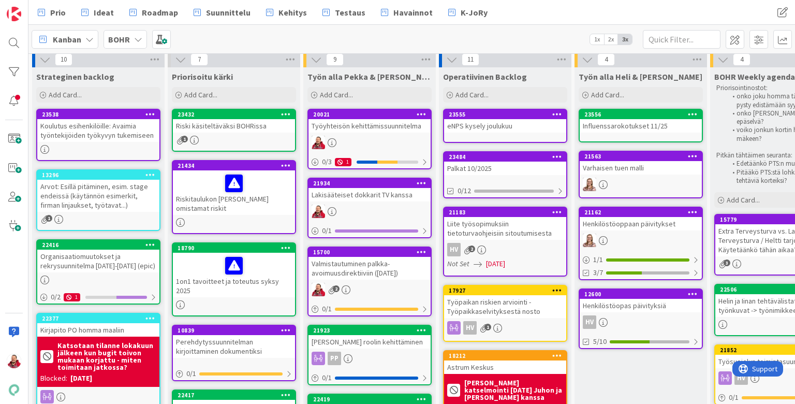
scroll to position [4, 0]
click at [80, 93] on div "Add Card..." at bounding box center [98, 95] width 124 height 16
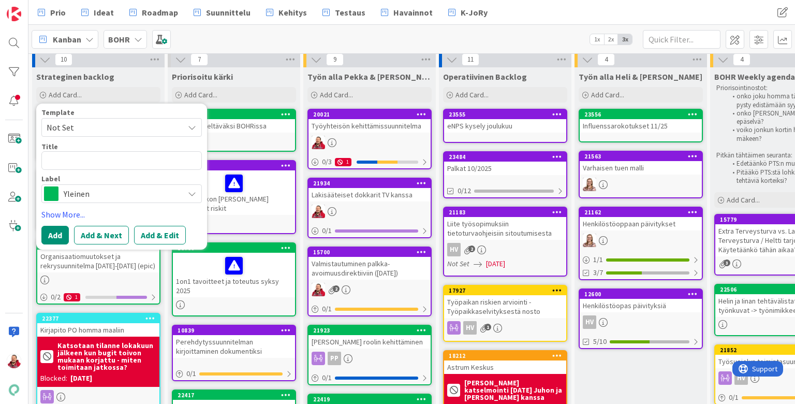
click at [90, 186] on span "Yleinen" at bounding box center [121, 193] width 115 height 14
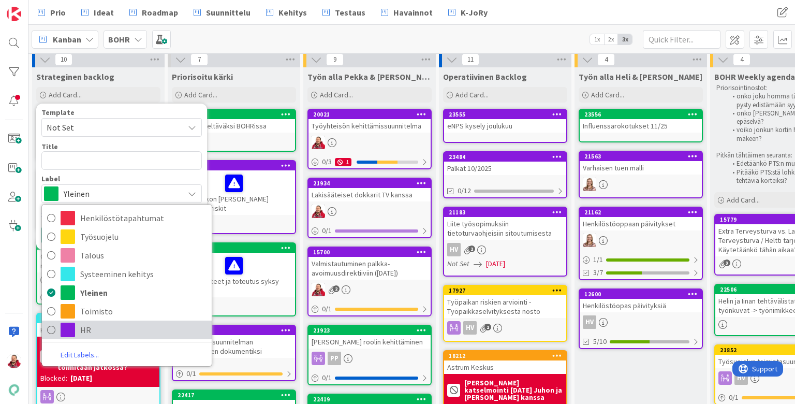
click at [104, 320] on link "HR" at bounding box center [127, 329] width 170 height 19
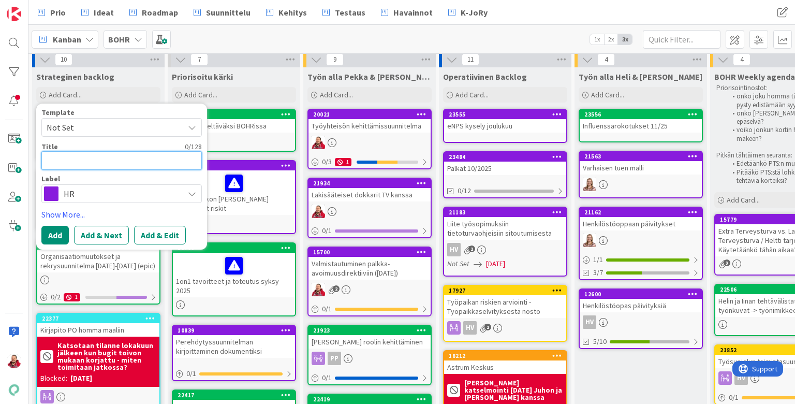
click at [62, 151] on textarea at bounding box center [121, 160] width 160 height 19
type textarea "x"
type textarea "T"
type textarea "x"
type textarea "[PERSON_NAME]"
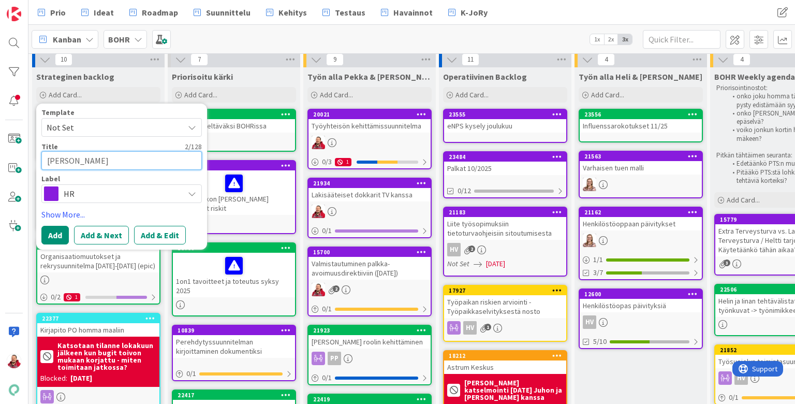
type textarea "x"
type textarea "Tyt"
type textarea "x"
type textarea "[PERSON_NAME]"
type textarea "x"
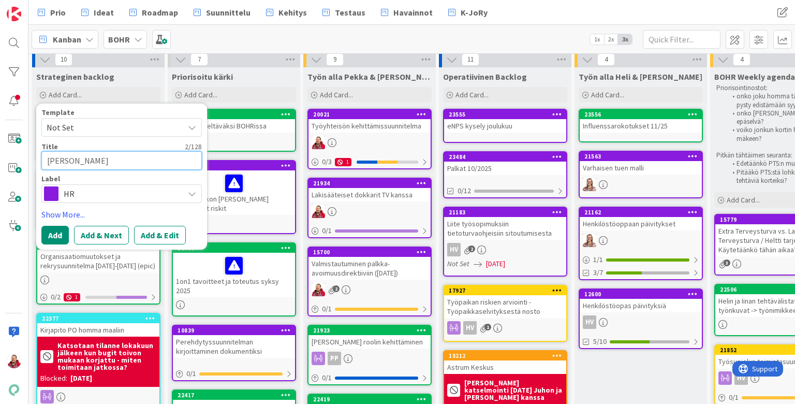
type textarea "Työ"
type textarea "x"
type textarea "Työt"
type textarea "x"
type textarea "Työtr"
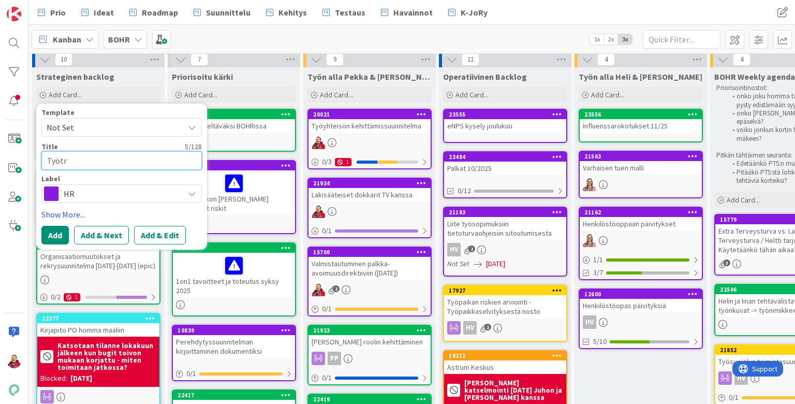
type textarea "x"
type textarea "Työt"
type textarea "x"
type textarea "Työte"
type textarea "x"
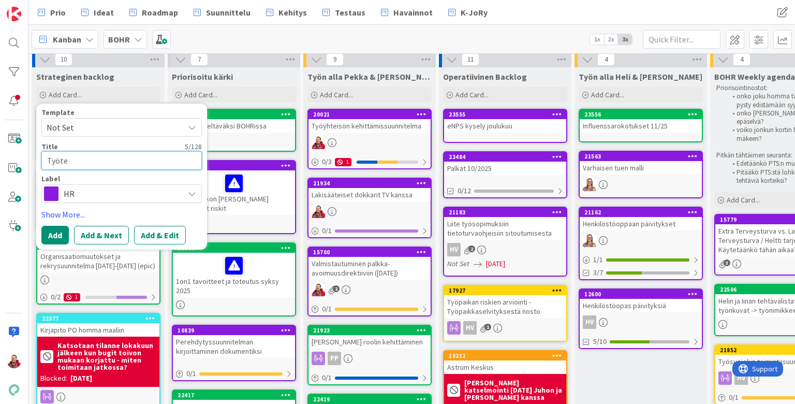
type textarea "Työter"
type textarea "x"
type textarea "Työterv"
type textarea "x"
type textarea "Työterve"
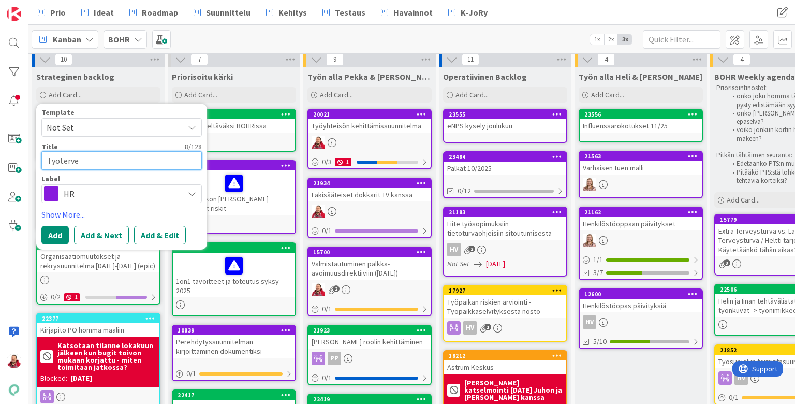
type textarea "x"
type textarea "Työtervey"
type textarea "x"
type textarea "Työterveyd"
type textarea "x"
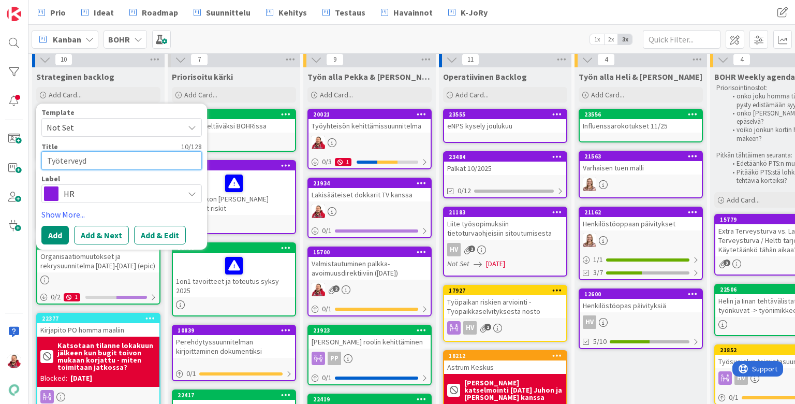
type textarea "Työterveyde"
type textarea "x"
type textarea "Työterveyden"
type textarea "x"
type textarea "Työterveyden"
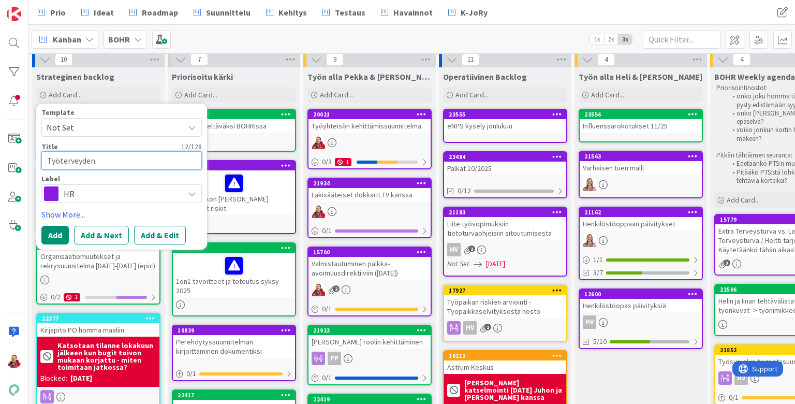
type textarea "x"
type textarea "Työterveyden j"
type textarea "x"
type textarea "Työterveyden ja"
type textarea "x"
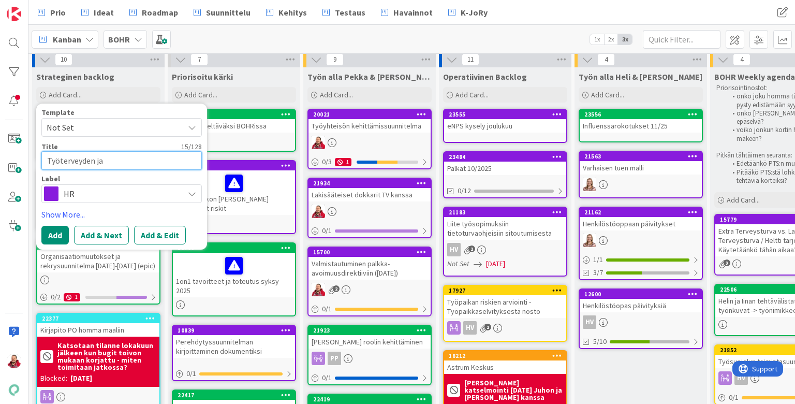
type textarea "Työterveyden ja"
type textarea "x"
type textarea "Työterveyden ja v"
type textarea "x"
type textarea "Työterveyden ja va"
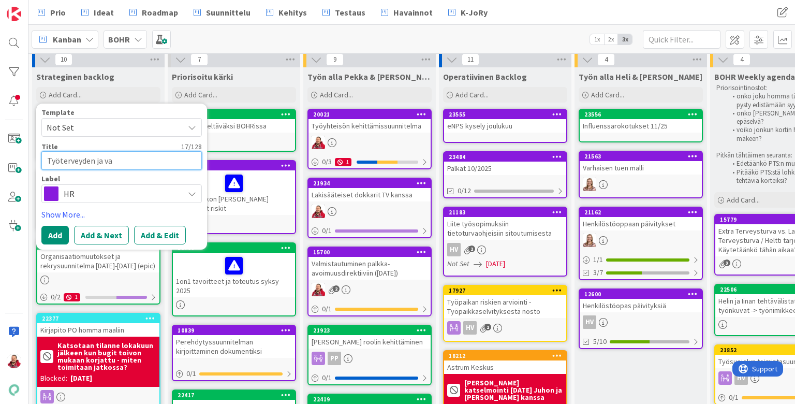
type textarea "x"
type textarea "Työterveyden ja vak"
type textarea "x"
type textarea "Työterveyden ja vaku"
type textarea "x"
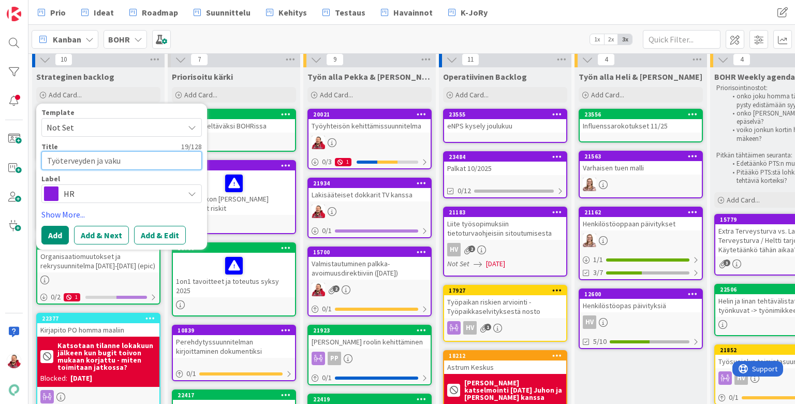
type textarea "Työterveyden ja vakuu"
type textarea "x"
type textarea "Työterveyden ja vakuut"
type textarea "x"
type textarea "Työterveyden ja vakuu"
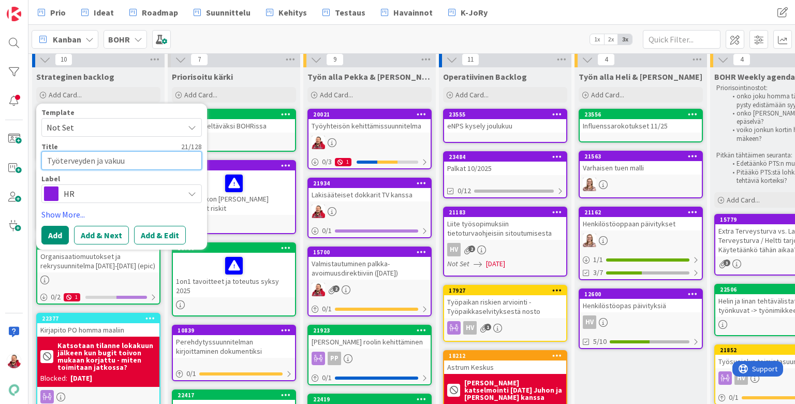
type textarea "x"
type textarea "Työterveyden ja vakuut"
type textarea "x"
type textarea "Työterveyden ja vakuutu"
type textarea "x"
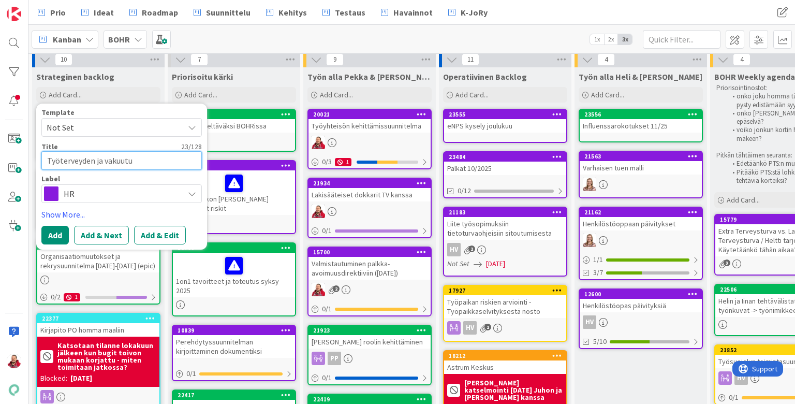
type textarea "Työterveyden ja vakuutus"
type textarea "x"
type textarea "Työterveyden ja vakuutust"
type textarea "x"
type textarea "Työterveyden ja vakuutuste"
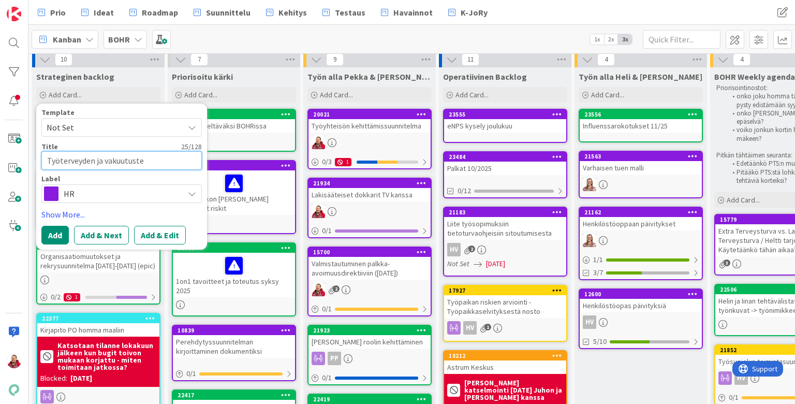
type textarea "x"
type textarea "Työterveyden ja vakuutusten"
type textarea "x"
type textarea "Työterveyden ja vakuutusten"
type textarea "x"
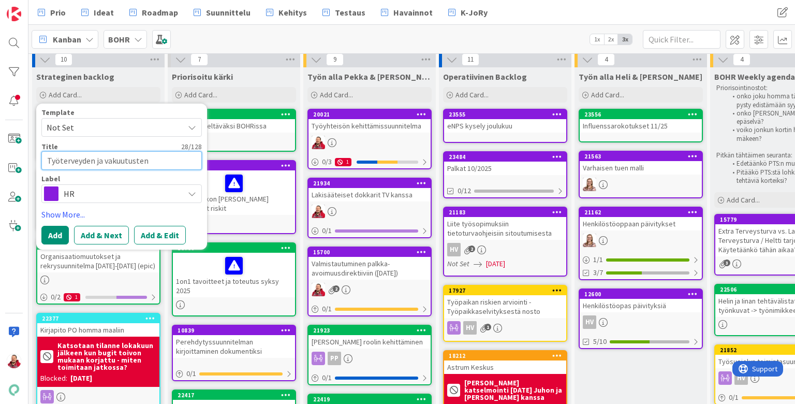
type textarea "Työterveyden ja vakuutusten k"
type textarea "x"
type textarea "Työterveyden ja vakuutusten ki"
type textarea "x"
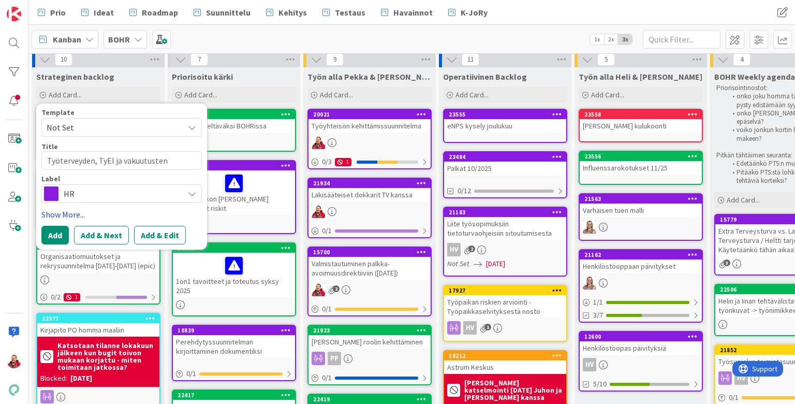
click at [56, 208] on link "Show More..." at bounding box center [121, 214] width 160 height 12
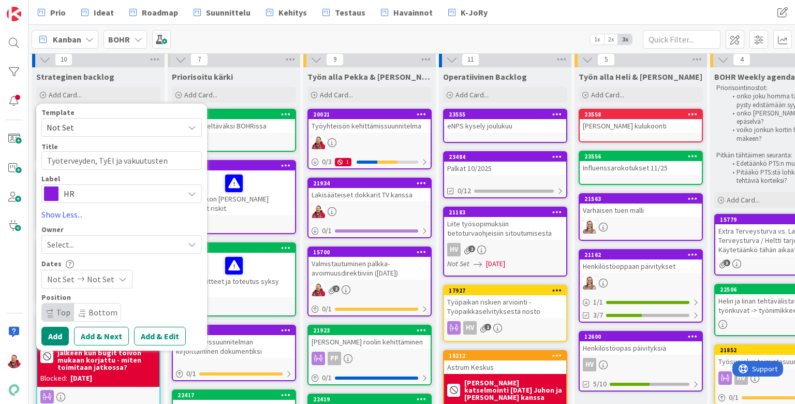
click at [80, 308] on icon at bounding box center [83, 311] width 6 height 6
click at [53, 327] on button "Add" at bounding box center [54, 336] width 27 height 19
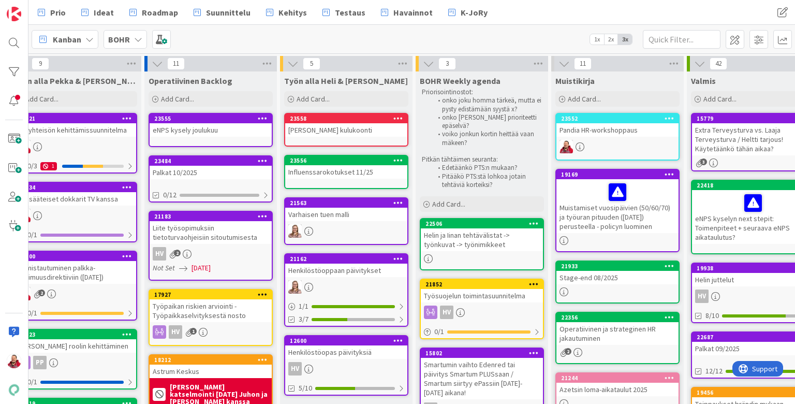
scroll to position [71, 295]
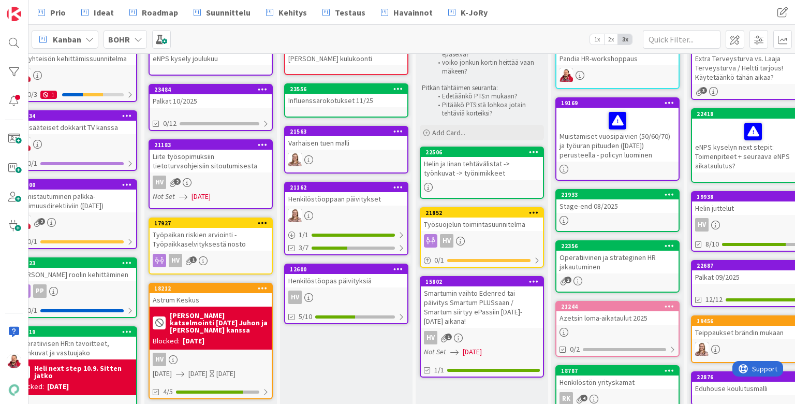
click at [469, 286] on div "Smartumin vaihto Edenred tai päivitys Smartum PLUSsaan / Smartum siirtyy ePassi…" at bounding box center [482, 306] width 122 height 41
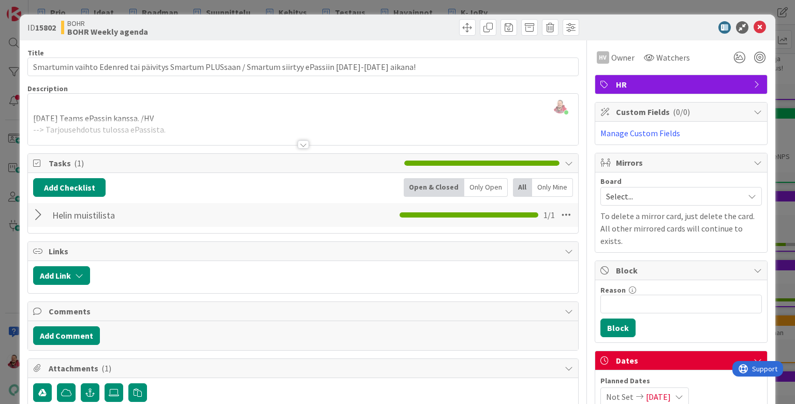
click at [301, 140] on div at bounding box center [303, 144] width 11 height 8
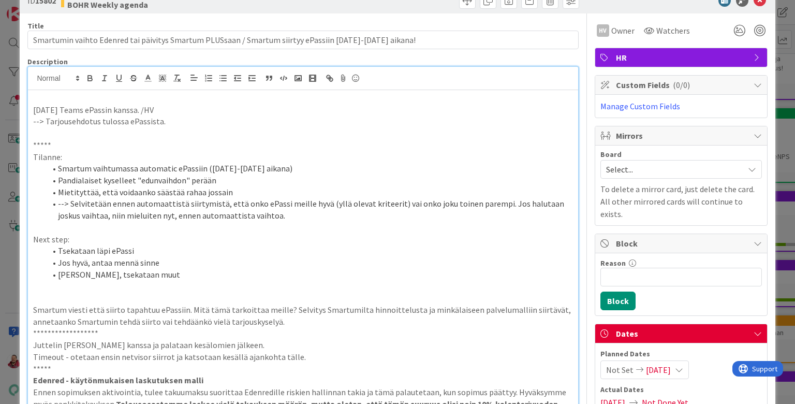
scroll to position [25, 0]
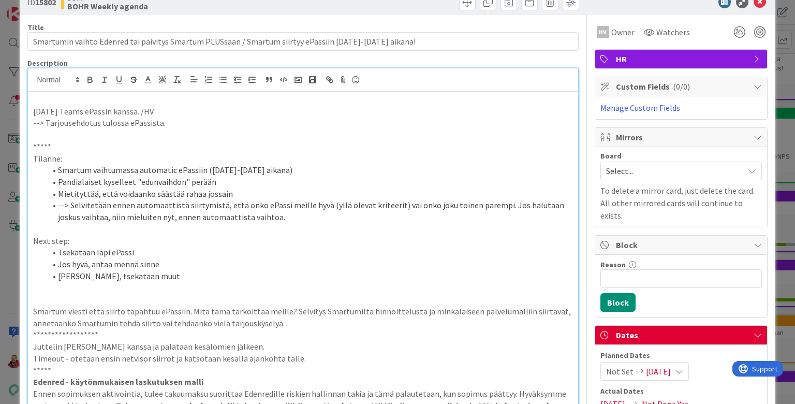
click at [217, 153] on p "Tilanne:" at bounding box center [302, 159] width 539 height 12
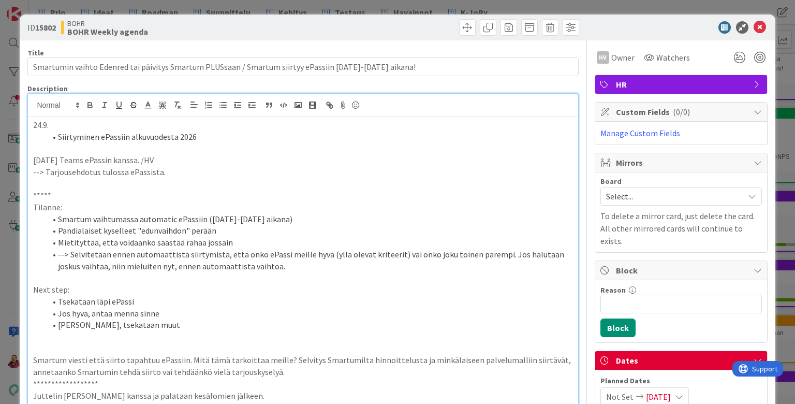
scroll to position [0, 0]
click at [615, 27] on icon at bounding box center [760, 27] width 12 height 12
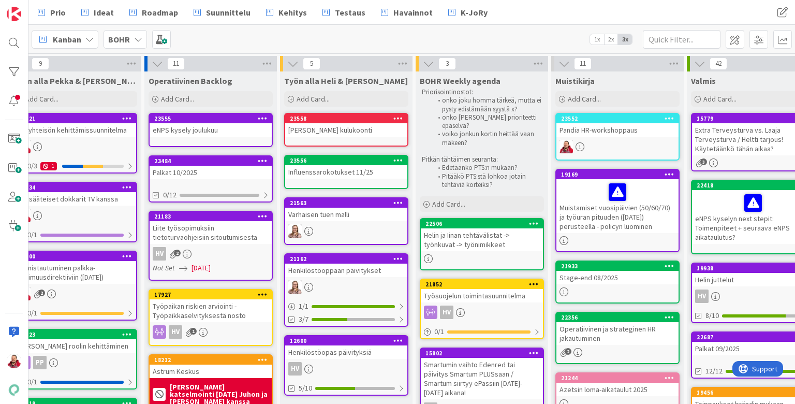
scroll to position [0, 295]
click at [252, 100] on div "Add Card..." at bounding box center [211, 99] width 124 height 16
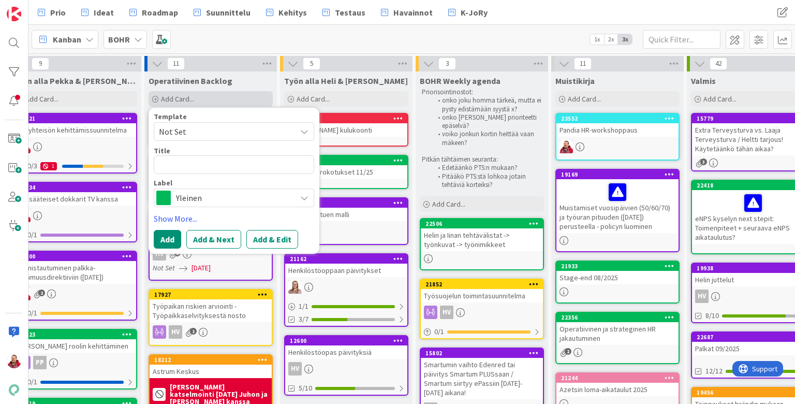
click at [252, 100] on div "Add Card..." at bounding box center [211, 99] width 124 height 16
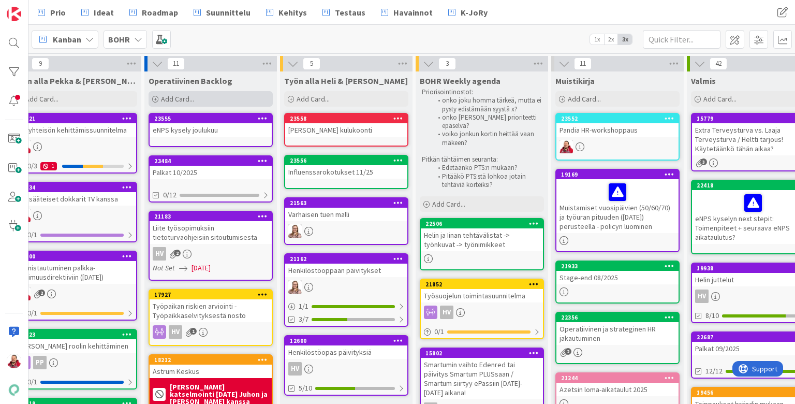
click at [216, 100] on div "Add Card..." at bounding box center [211, 99] width 124 height 16
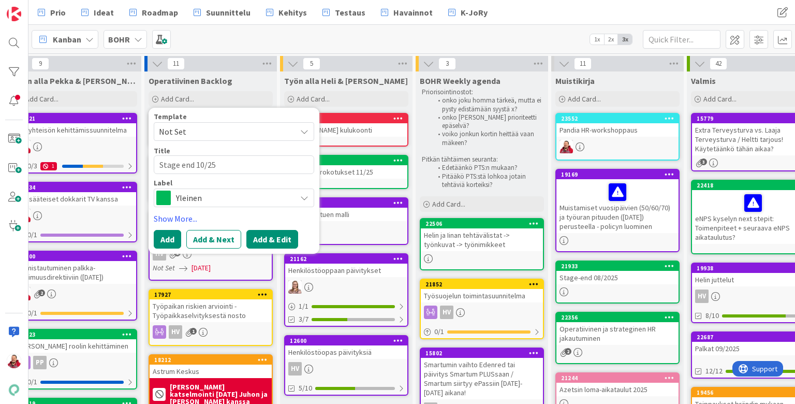
click at [261, 230] on button "Add & Edit" at bounding box center [272, 239] width 52 height 19
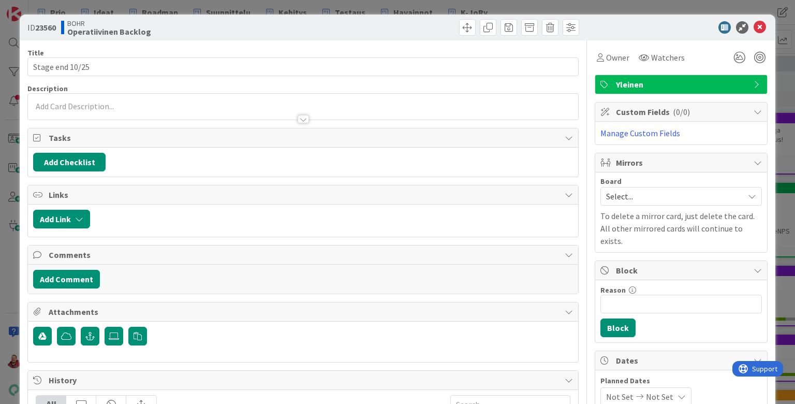
click at [134, 109] on div at bounding box center [303, 114] width 550 height 11
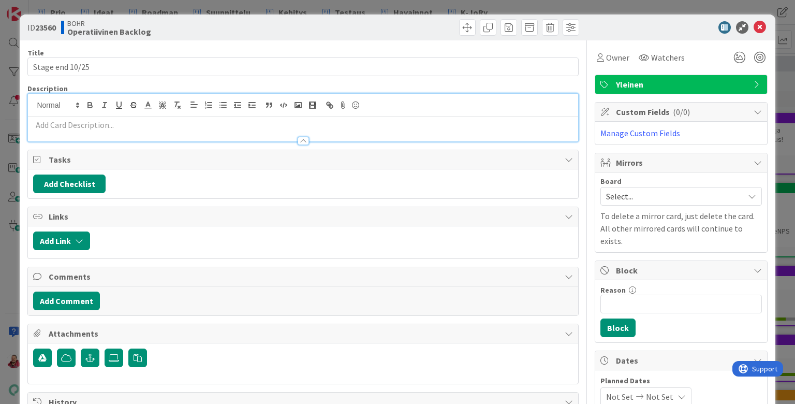
click at [122, 119] on p at bounding box center [302, 125] width 539 height 12
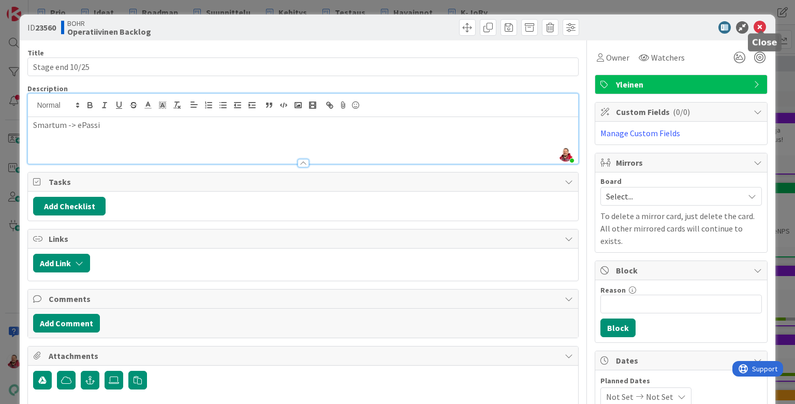
click at [615, 27] on icon at bounding box center [760, 27] width 12 height 12
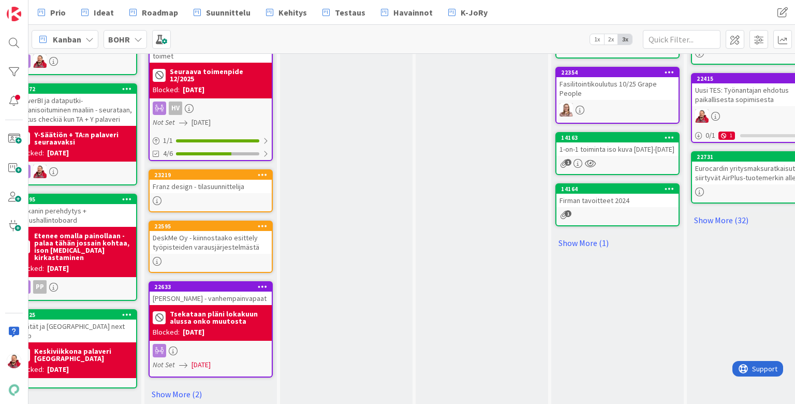
scroll to position [536, 295]
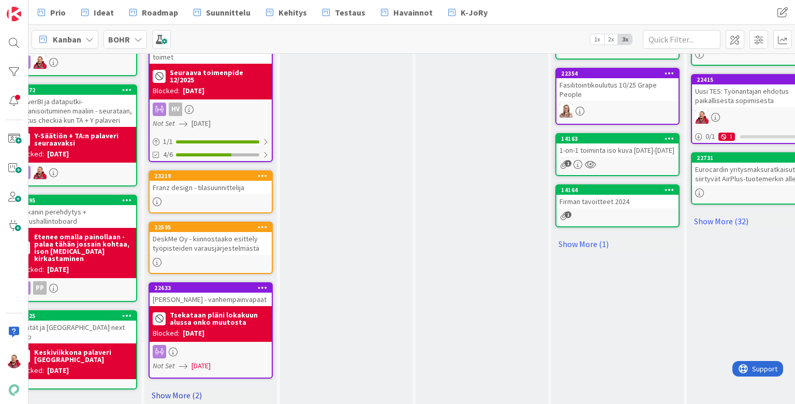
click at [187, 387] on link "Show More (2)" at bounding box center [211, 395] width 124 height 17
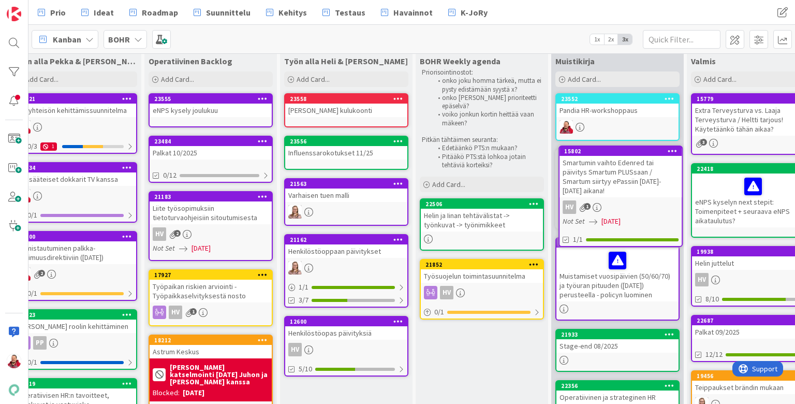
scroll to position [0, 295]
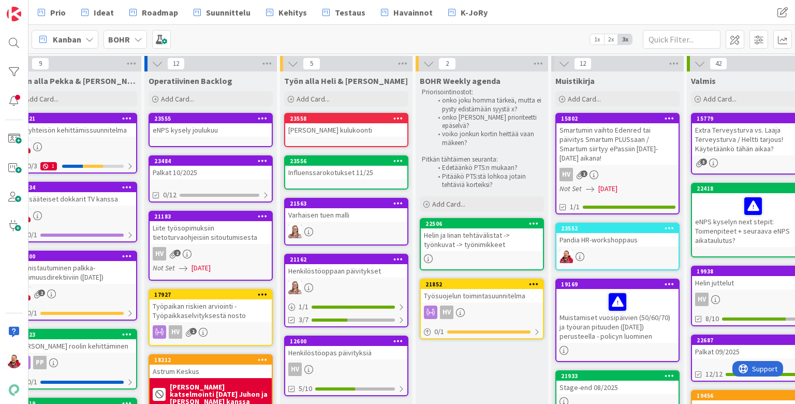
click at [481, 289] on div "Työsuojelun toimintasuunnitelma" at bounding box center [482, 295] width 122 height 13
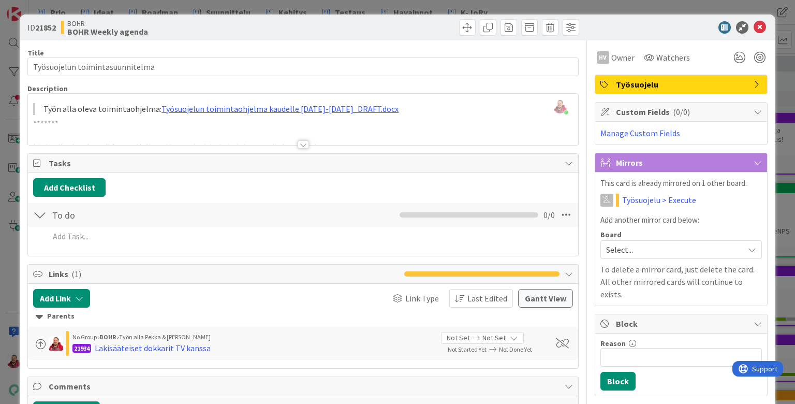
click at [304, 140] on div at bounding box center [303, 144] width 11 height 8
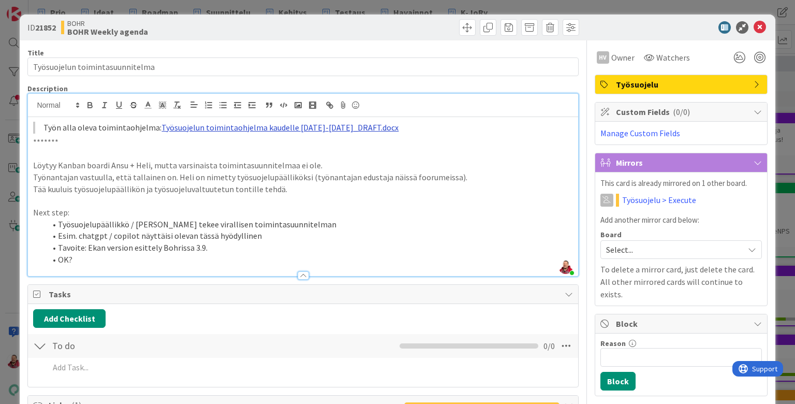
click at [226, 122] on link "Työsuojelun toimintaohjelma kaudelle [DATE]-[DATE]_DRAFT.docx" at bounding box center [280, 127] width 237 height 10
click at [224, 139] on link "[URL][DOMAIN_NAME]" at bounding box center [208, 145] width 71 height 13
click at [80, 207] on p "Next step:" at bounding box center [302, 213] width 539 height 12
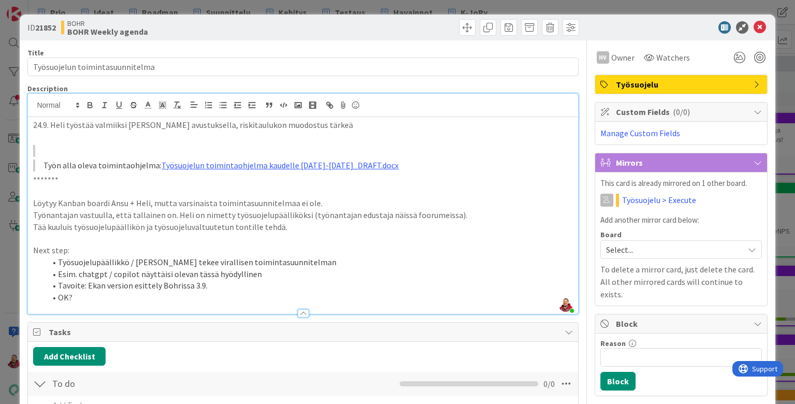
click at [615, 27] on div at bounding box center [675, 27] width 183 height 12
click at [615, 21] on icon at bounding box center [760, 27] width 12 height 12
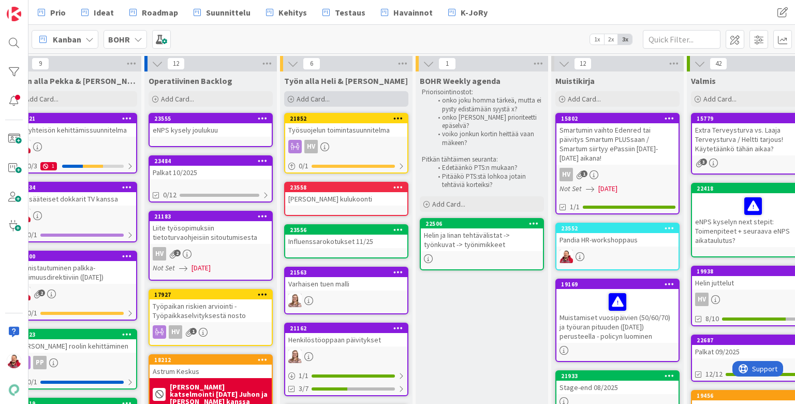
click at [332, 100] on div "Add Card..." at bounding box center [346, 99] width 124 height 16
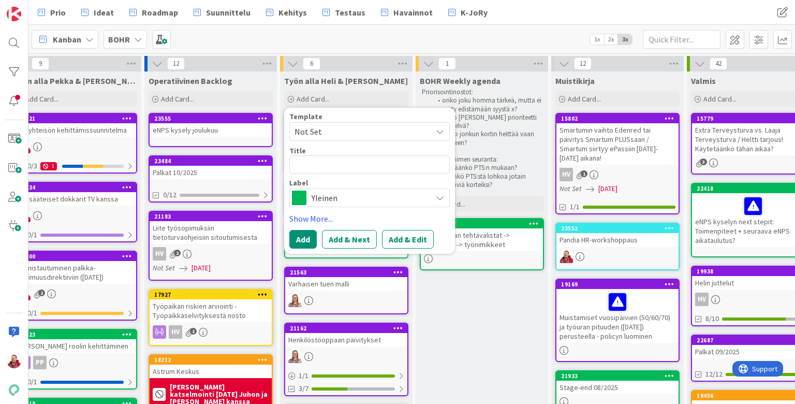
click at [334, 190] on span "Yleinen" at bounding box center [369, 197] width 115 height 14
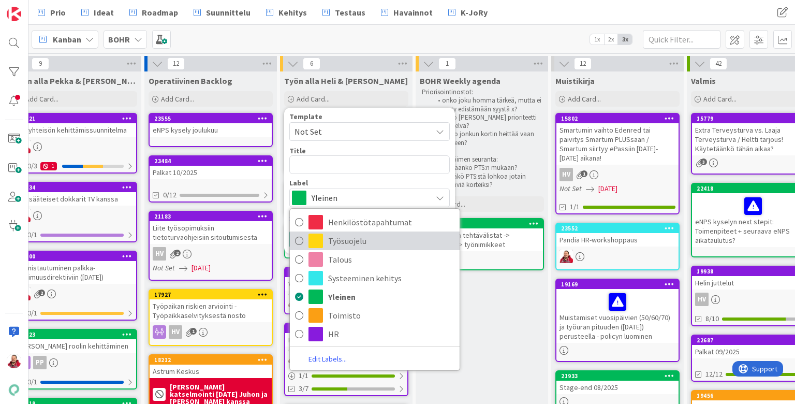
click at [337, 233] on span "Työsuojelu" at bounding box center [391, 241] width 126 height 16
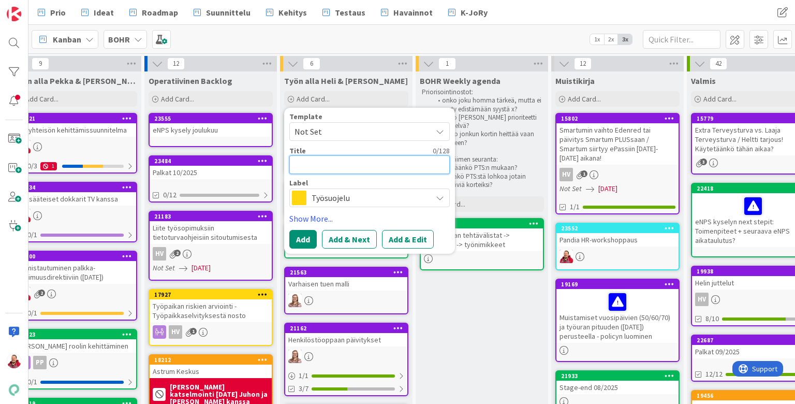
click at [319, 158] on textarea at bounding box center [369, 164] width 160 height 19
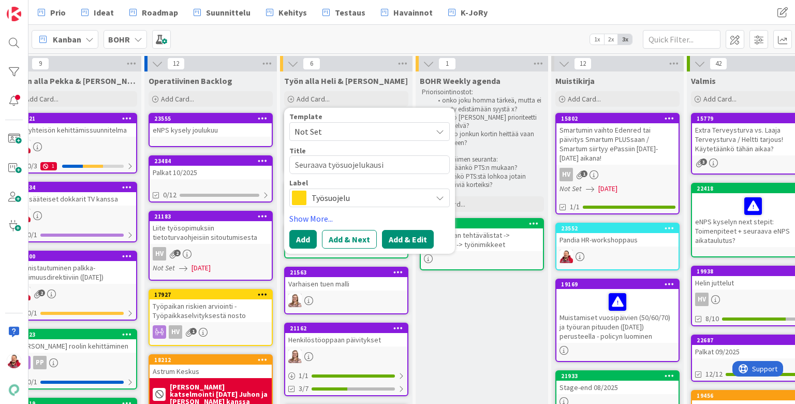
click at [392, 230] on button "Add & Edit" at bounding box center [408, 239] width 52 height 19
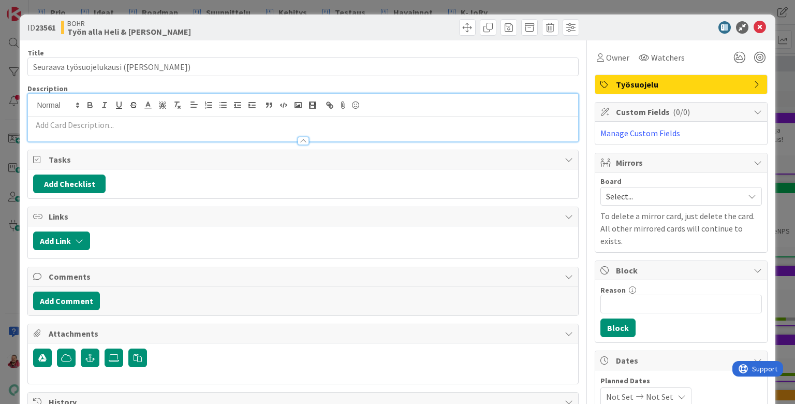
click at [213, 96] on div at bounding box center [303, 118] width 550 height 48
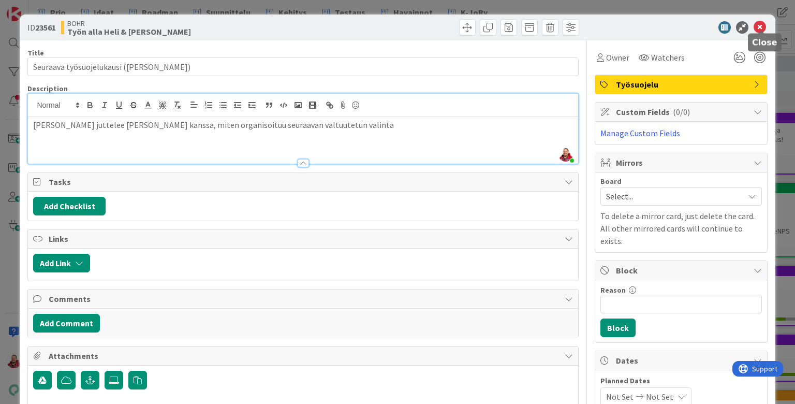
click at [615, 26] on icon at bounding box center [760, 27] width 12 height 12
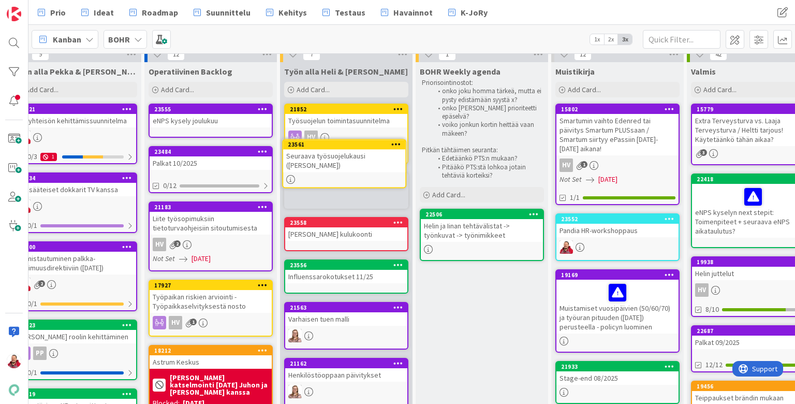
scroll to position [0, 295]
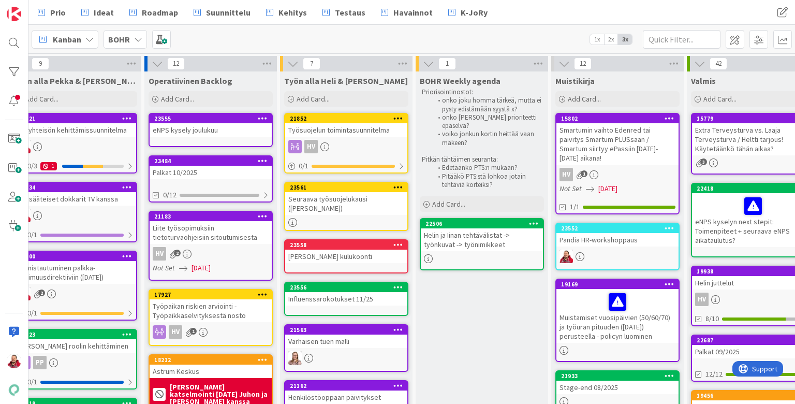
click at [401, 183] on icon at bounding box center [398, 186] width 10 height 7
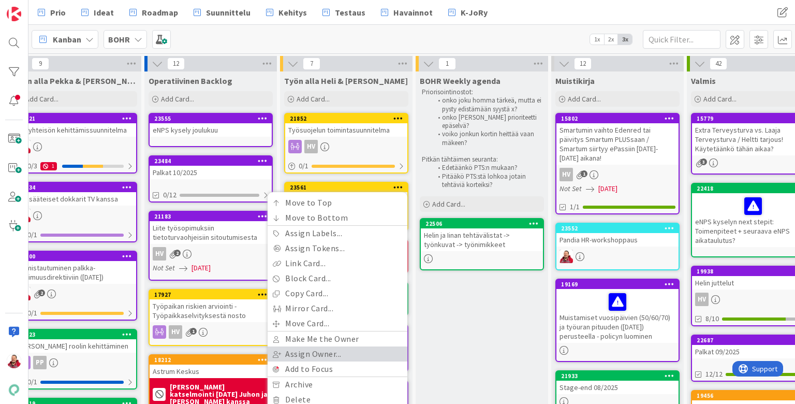
click at [340, 346] on link "Assign Owner..." at bounding box center [338, 353] width 140 height 15
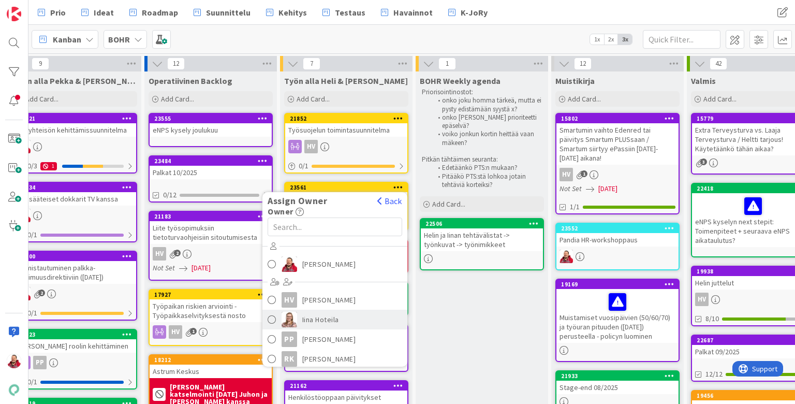
click at [313, 312] on span "Iina Hoteila" at bounding box center [320, 320] width 37 height 16
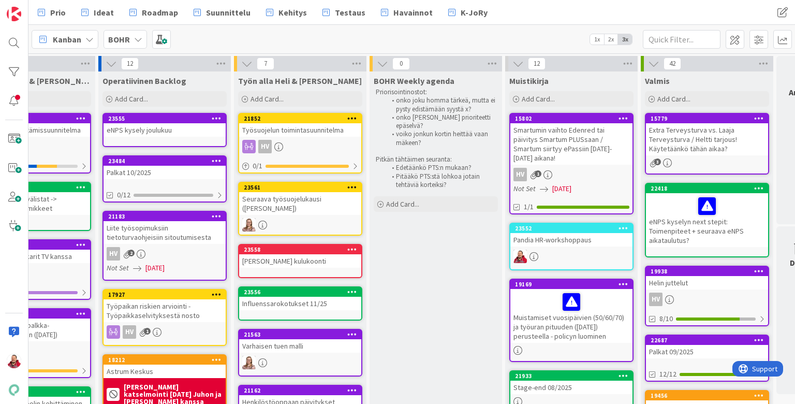
scroll to position [0, 366]
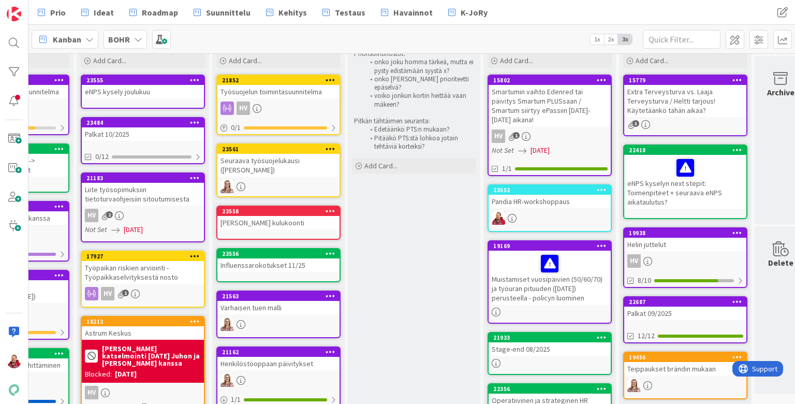
scroll to position [37, 362]
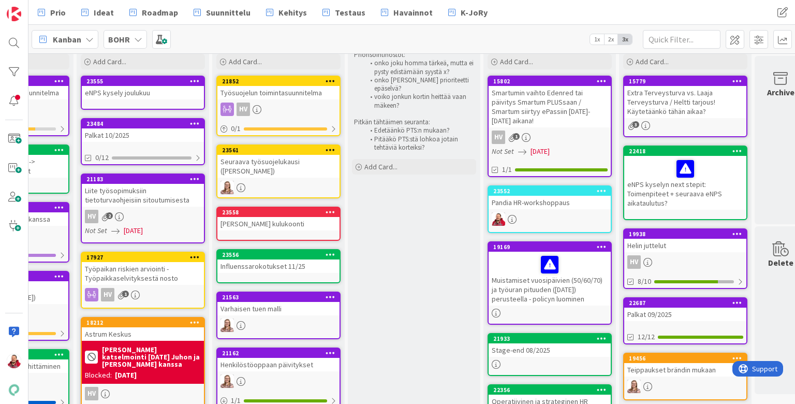
click at [269, 302] on div "Varhaisen tuen malli" at bounding box center [278, 308] width 122 height 13
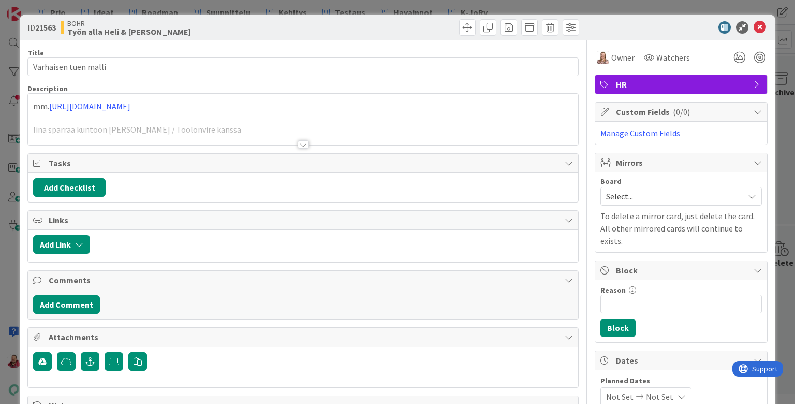
click at [242, 123] on div at bounding box center [303, 132] width 550 height 26
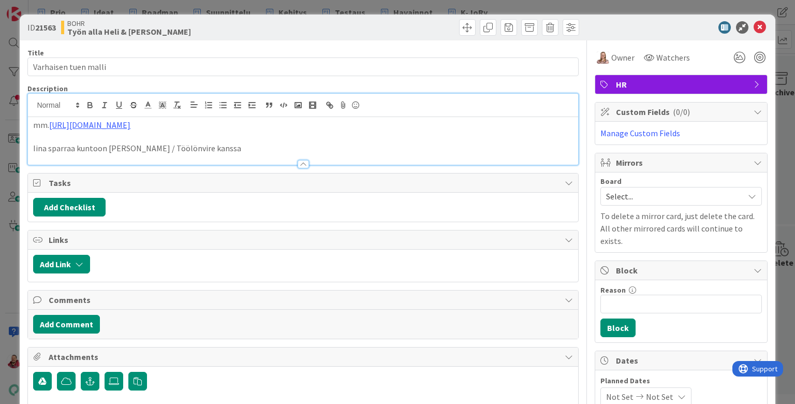
click at [215, 142] on p "Iina sparraa kuntoon [PERSON_NAME] / Töölönvire kanssa" at bounding box center [302, 148] width 539 height 12
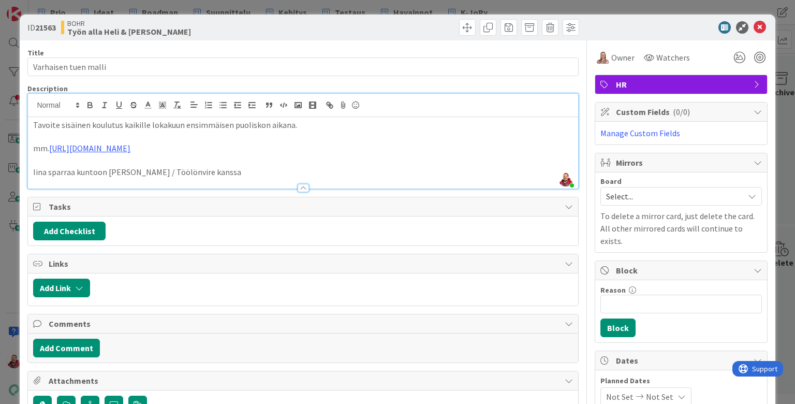
click at [615, 27] on div at bounding box center [675, 27] width 183 height 12
click at [615, 23] on icon at bounding box center [760, 27] width 12 height 12
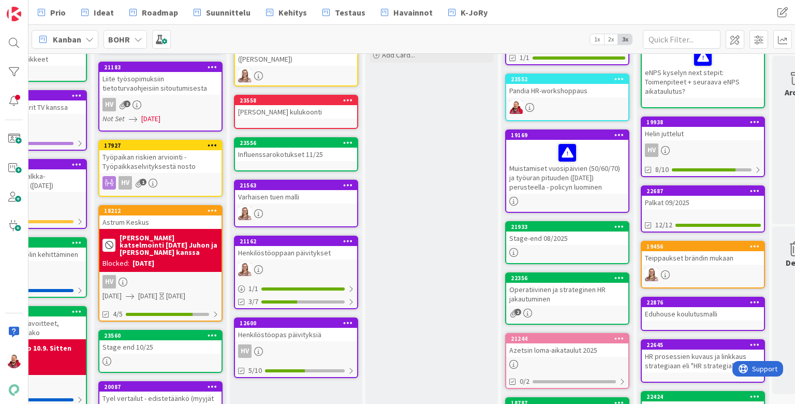
scroll to position [149, 344]
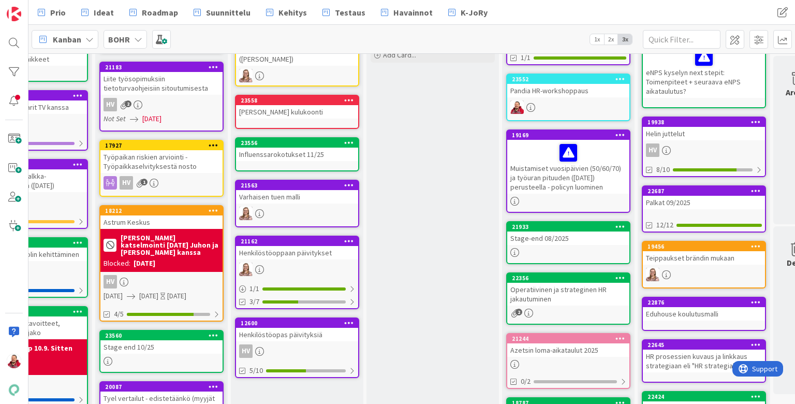
click at [287, 246] on div "Henkilöstöoppaan päivitykset" at bounding box center [297, 252] width 122 height 13
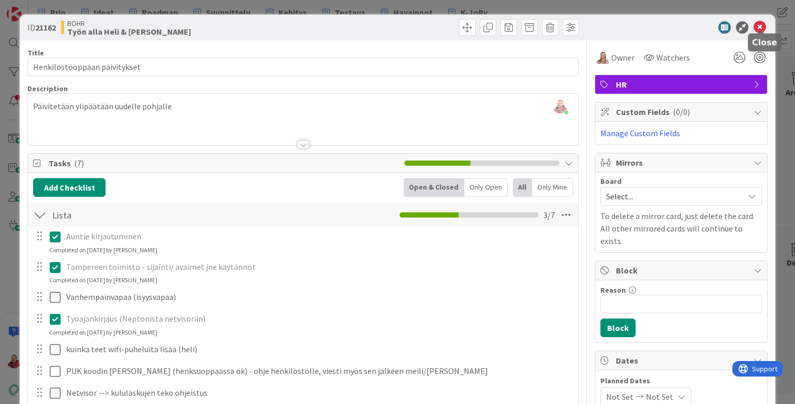
click at [615, 24] on icon at bounding box center [760, 27] width 12 height 12
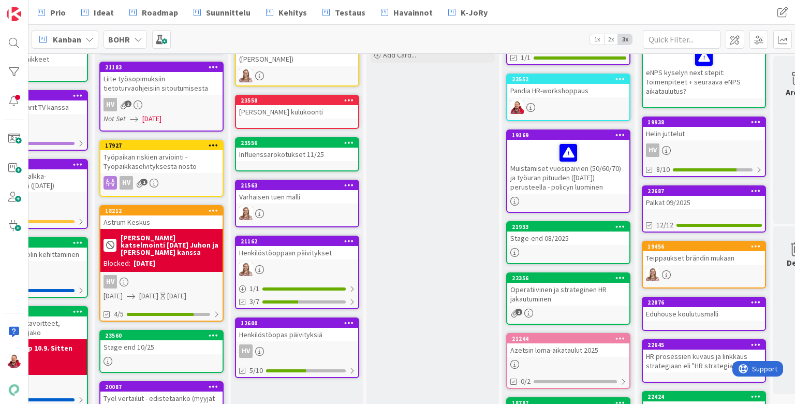
click at [267, 246] on div "Henkilöstöoppaan päivitykset" at bounding box center [297, 252] width 122 height 13
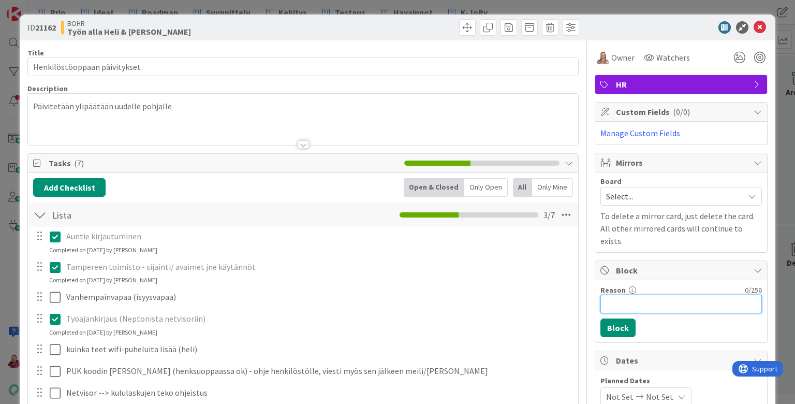
click at [615, 295] on input "Reason" at bounding box center [681, 304] width 162 height 19
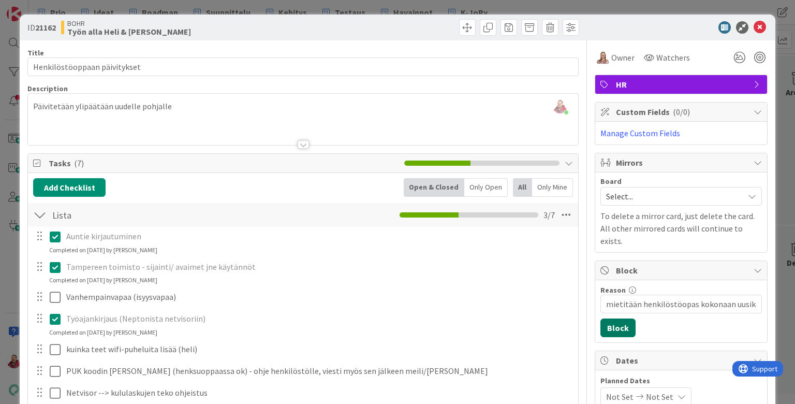
click at [615, 318] on button "Block" at bounding box center [617, 327] width 35 height 19
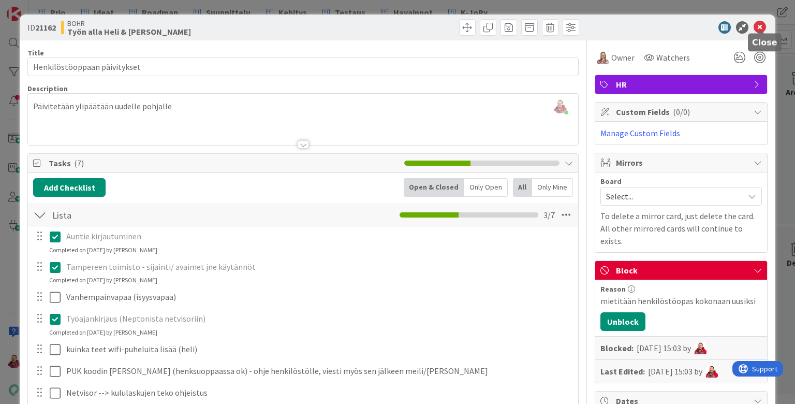
click at [615, 26] on icon at bounding box center [760, 27] width 12 height 12
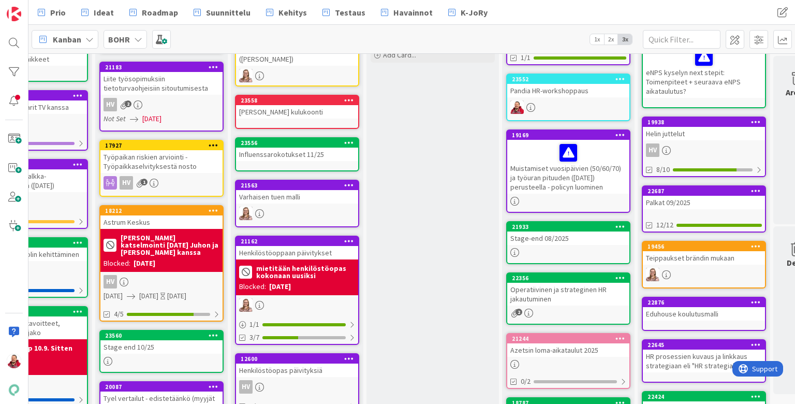
click at [312, 353] on link "12600 Henkilöstöopas päivityksiä HV 5/10" at bounding box center [297, 383] width 124 height 61
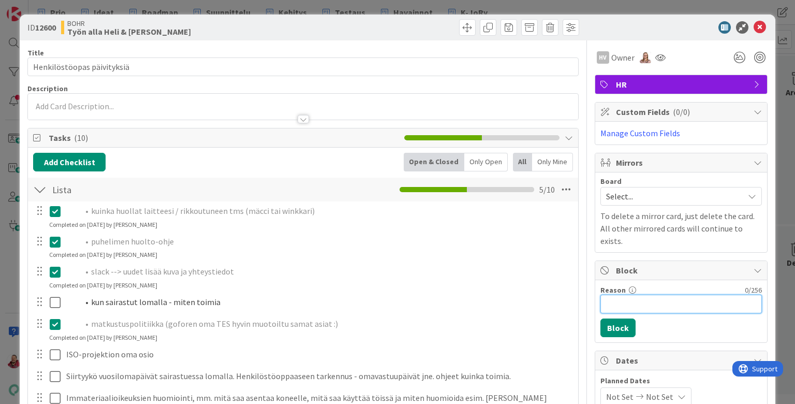
click at [615, 295] on input "Reason" at bounding box center [681, 304] width 162 height 19
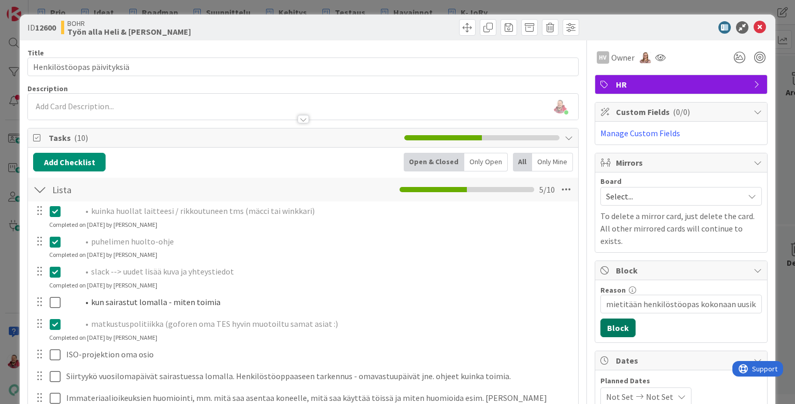
click at [615, 318] on button "Block" at bounding box center [617, 327] width 35 height 19
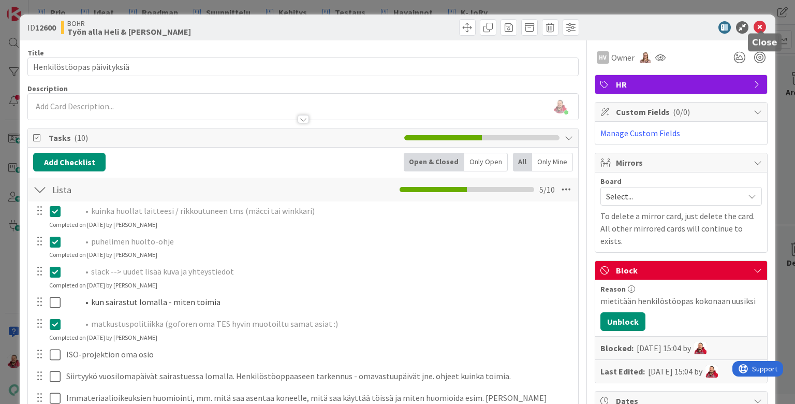
click at [615, 27] on icon at bounding box center [760, 27] width 12 height 12
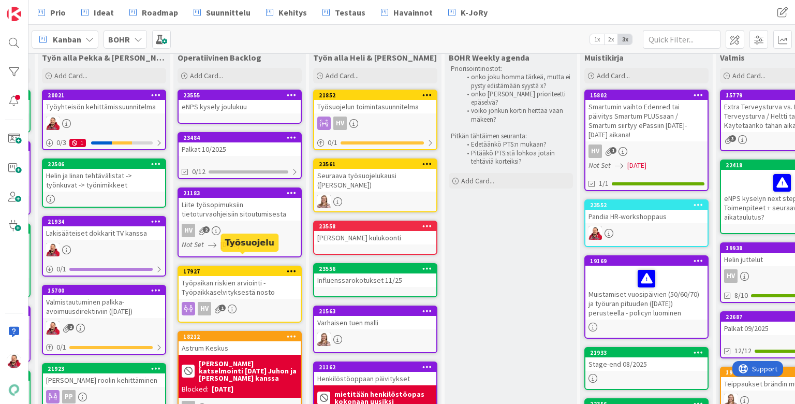
scroll to position [25, 266]
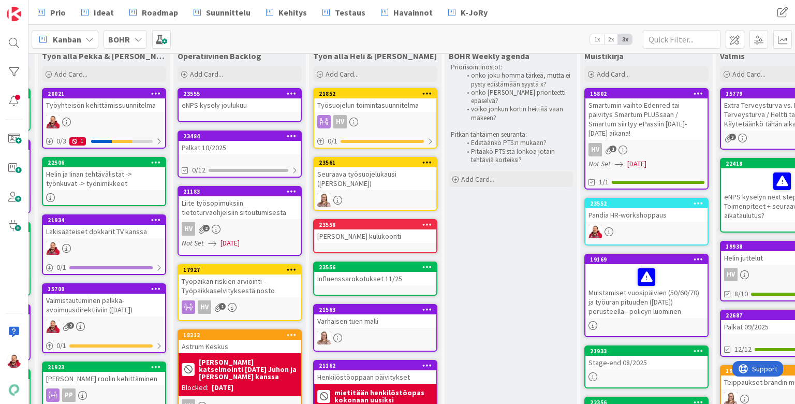
click at [207, 199] on div "Liite työsopimuksiin tietoturvaohjeisiin sitoutumisesta" at bounding box center [240, 207] width 122 height 23
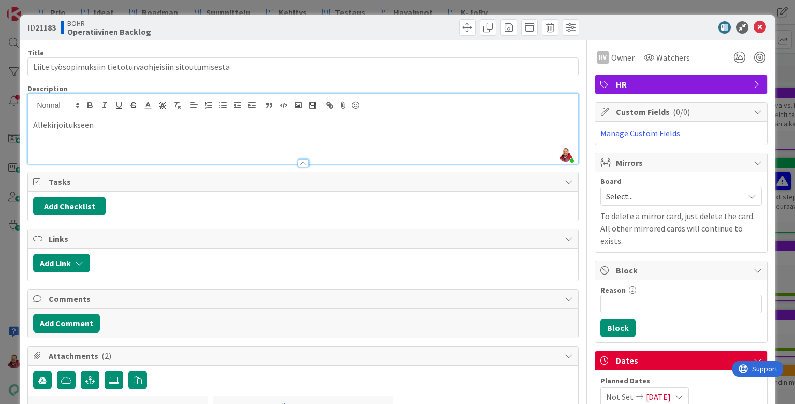
click at [50, 95] on div "[PERSON_NAME] just joined Allekirjoitukseen" at bounding box center [303, 129] width 550 height 70
click at [50, 99] on span at bounding box center [57, 105] width 51 height 12
click at [193, 153] on div at bounding box center [303, 158] width 550 height 11
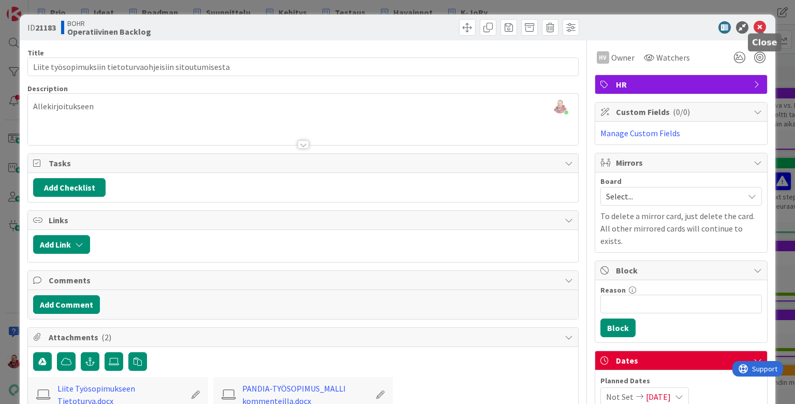
click at [615, 27] on icon at bounding box center [760, 27] width 12 height 12
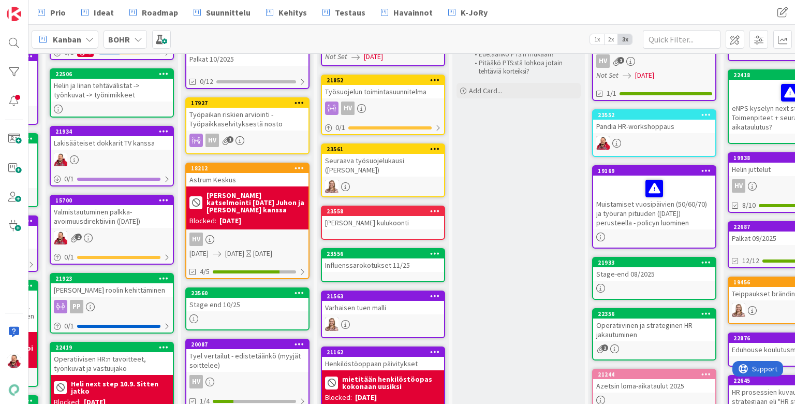
scroll to position [113, 257]
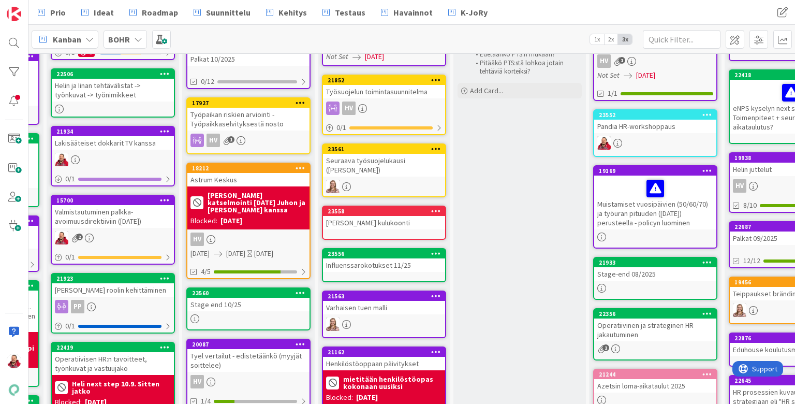
click at [301, 340] on icon at bounding box center [301, 343] width 10 height 7
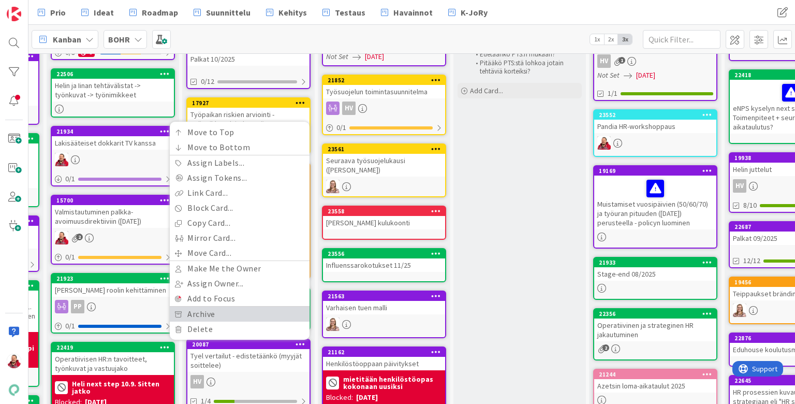
click at [246, 306] on link "Archive" at bounding box center [240, 313] width 140 height 15
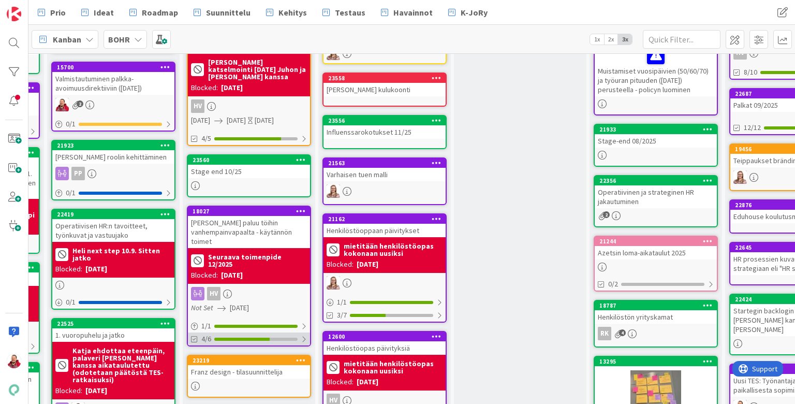
scroll to position [245, 256]
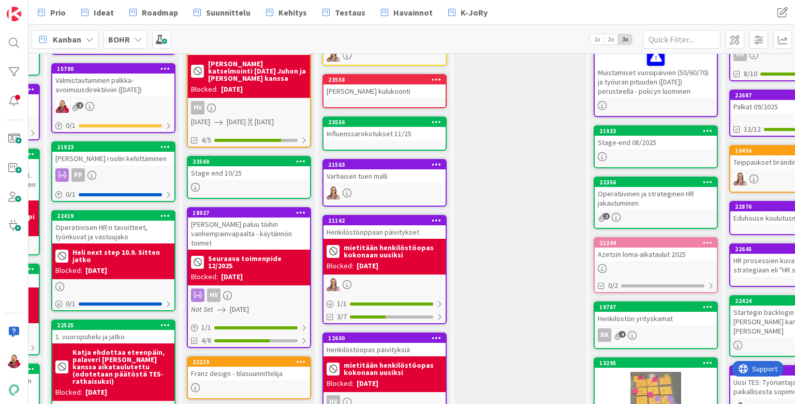
click at [246, 366] on div "Franz design - tilasuunnittelija" at bounding box center [249, 372] width 122 height 13
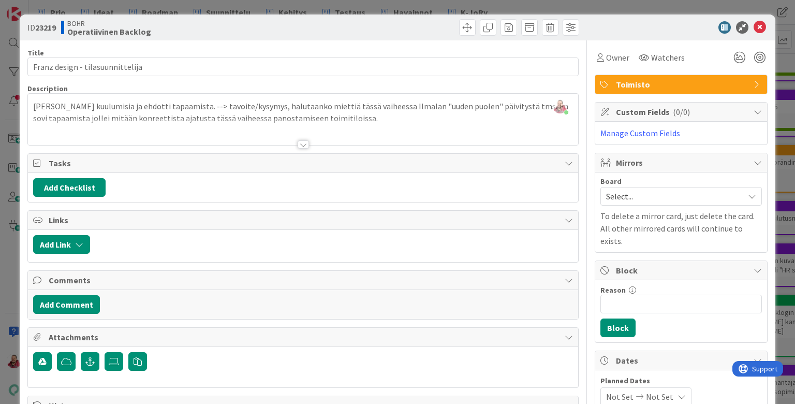
drag, startPoint x: 530, startPoint y: 27, endPoint x: 622, endPoint y: 29, distance: 92.2
click at [615, 29] on div "ID 23219 BOHR Operatiivinen Backlog" at bounding box center [397, 27] width 755 height 26
click at [528, 28] on span at bounding box center [529, 27] width 17 height 17
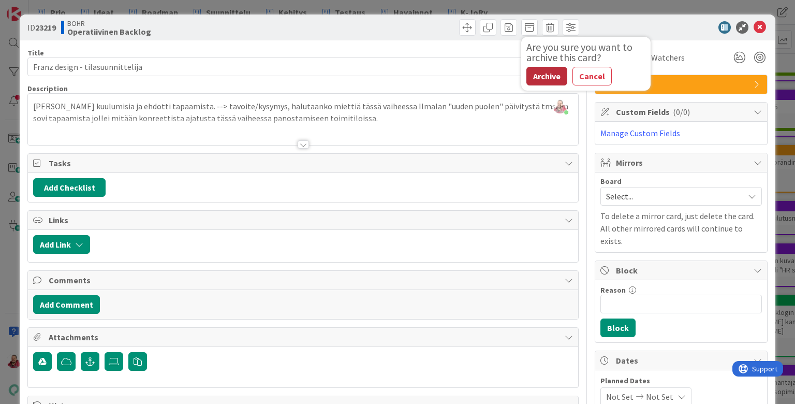
click at [541, 67] on button "Archive" at bounding box center [546, 76] width 41 height 19
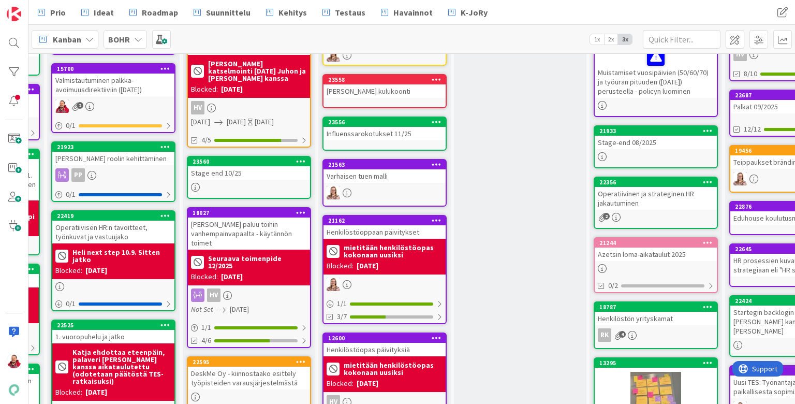
click at [240, 366] on div "DeskMe Oy - kiinnostaako esittely työpisteiden varausjärjestelmästä" at bounding box center [249, 377] width 122 height 23
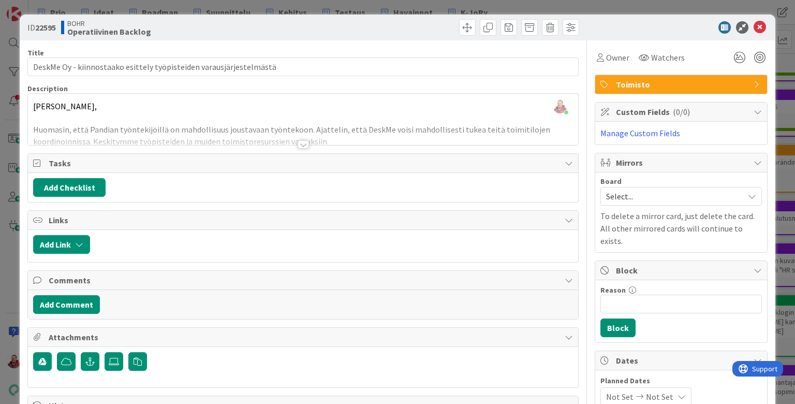
click at [306, 140] on div at bounding box center [303, 144] width 11 height 8
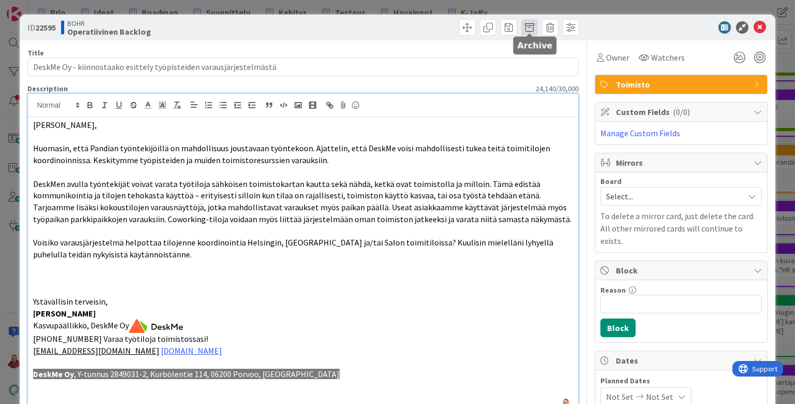
click at [530, 25] on span at bounding box center [529, 27] width 17 height 17
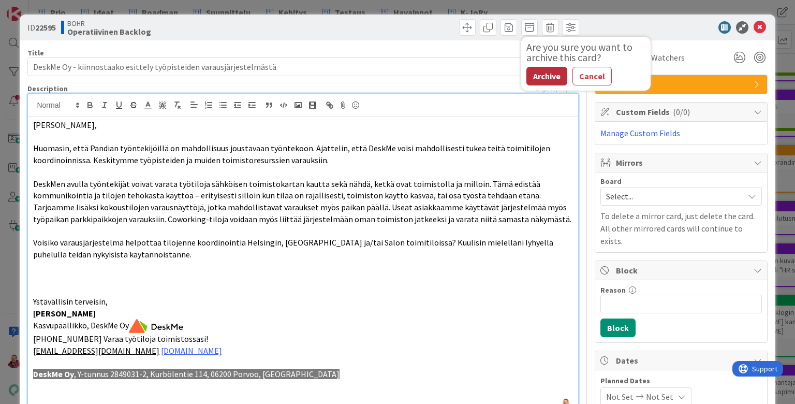
click at [542, 68] on button "Archive" at bounding box center [546, 76] width 41 height 19
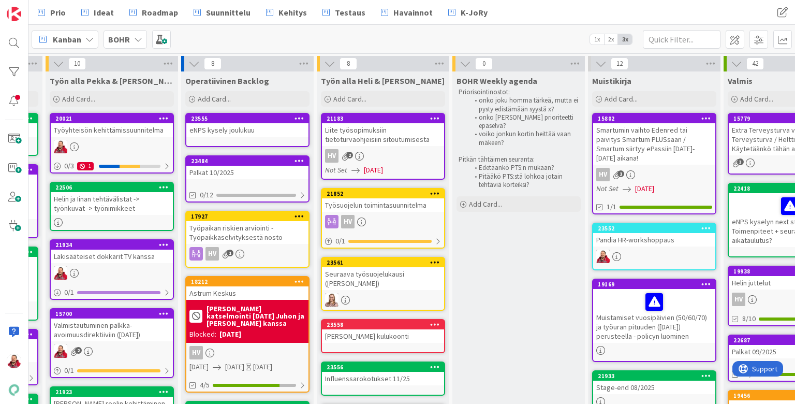
scroll to position [0, 258]
click at [339, 94] on span "Add Card..." at bounding box center [349, 98] width 33 height 9
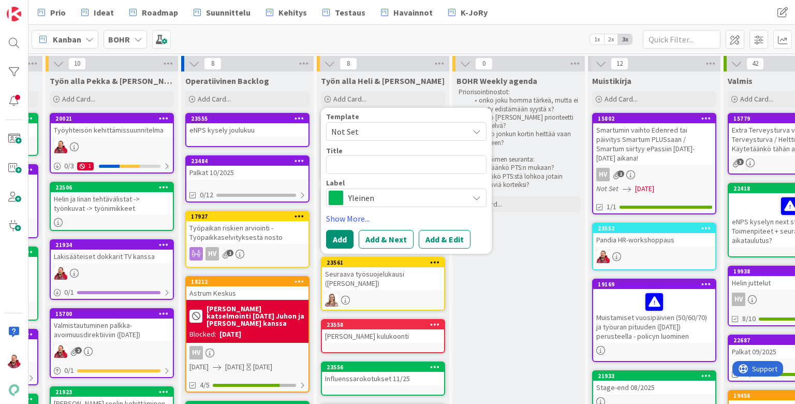
click at [359, 190] on span "Yleinen" at bounding box center [405, 197] width 115 height 14
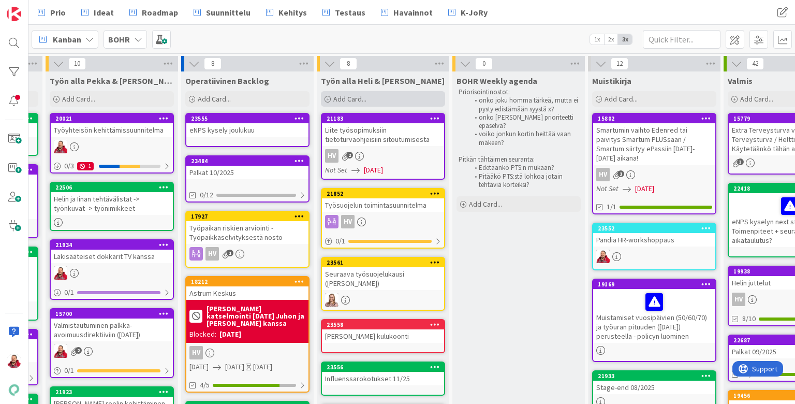
click at [383, 99] on div "Add Card..." at bounding box center [383, 99] width 124 height 16
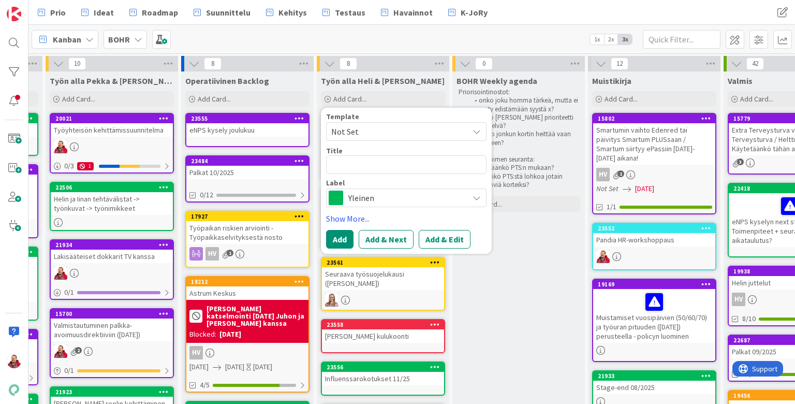
click at [373, 190] on span "Yleinen" at bounding box center [405, 197] width 115 height 14
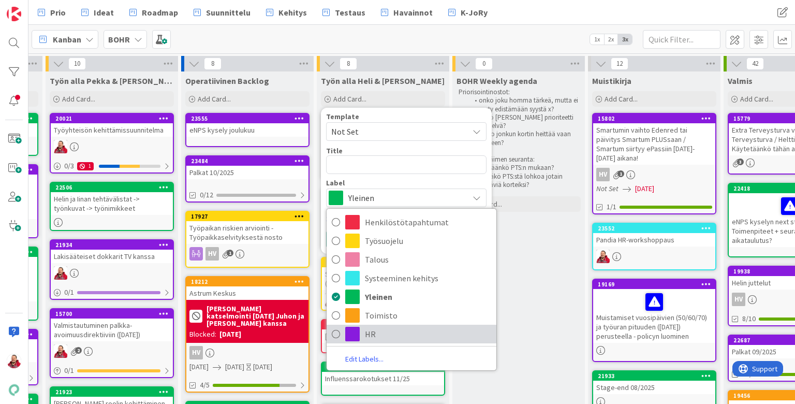
click at [387, 326] on span "HR" at bounding box center [428, 334] width 126 height 16
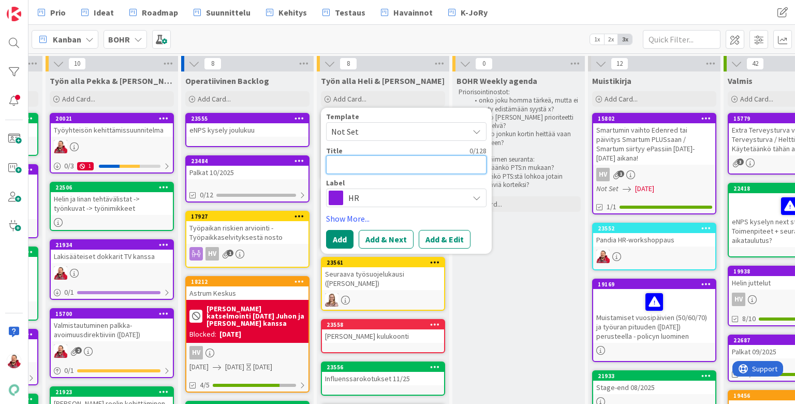
click at [353, 155] on textarea at bounding box center [406, 164] width 160 height 19
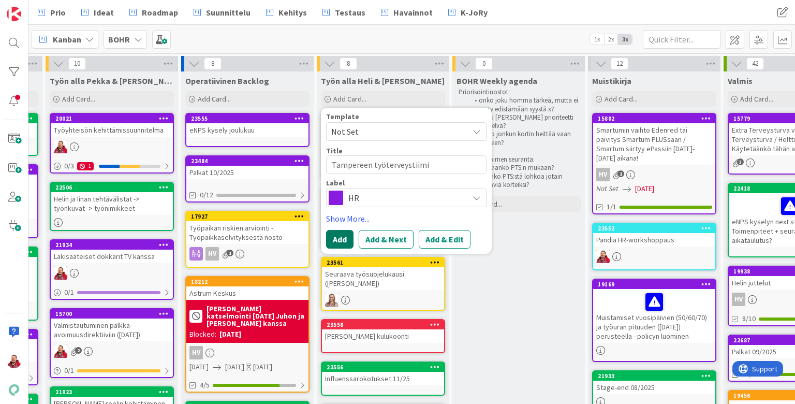
click at [343, 230] on button "Add" at bounding box center [339, 239] width 27 height 19
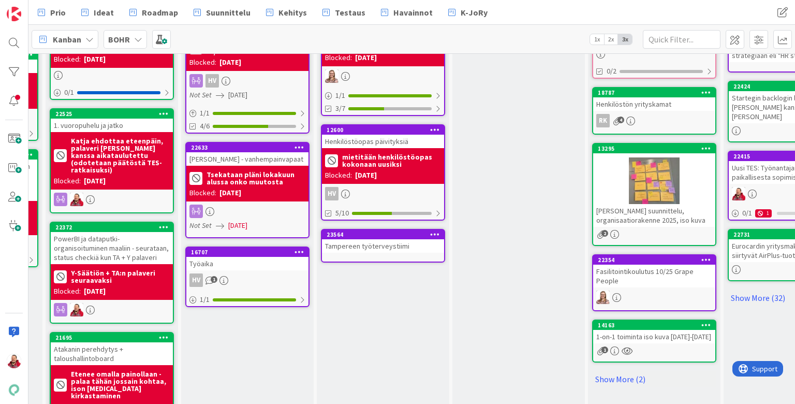
scroll to position [406, 258]
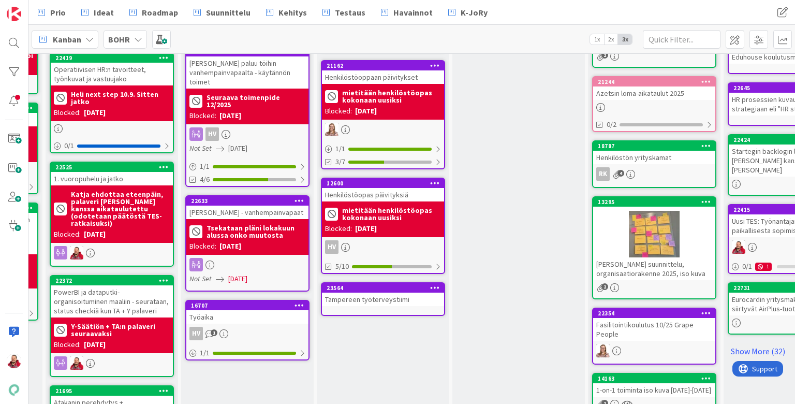
click at [432, 284] on icon at bounding box center [435, 287] width 10 height 7
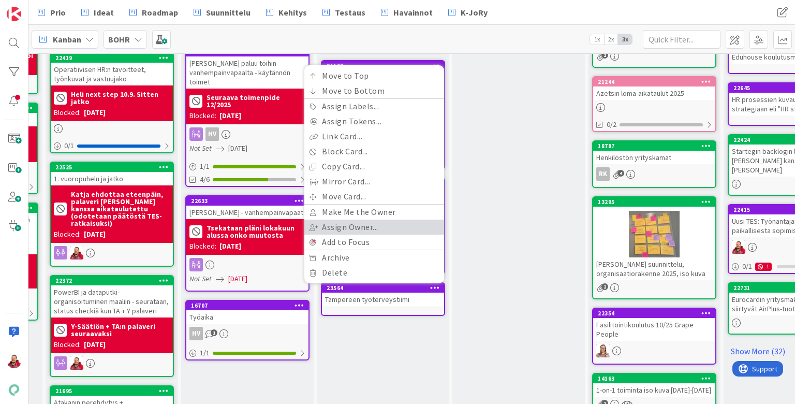
click at [395, 219] on link "Assign Owner..." at bounding box center [374, 226] width 140 height 15
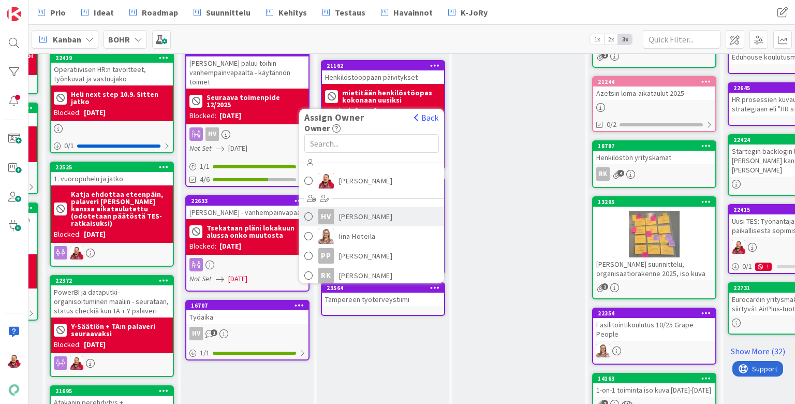
click at [368, 209] on span "[PERSON_NAME]" at bounding box center [366, 217] width 54 height 16
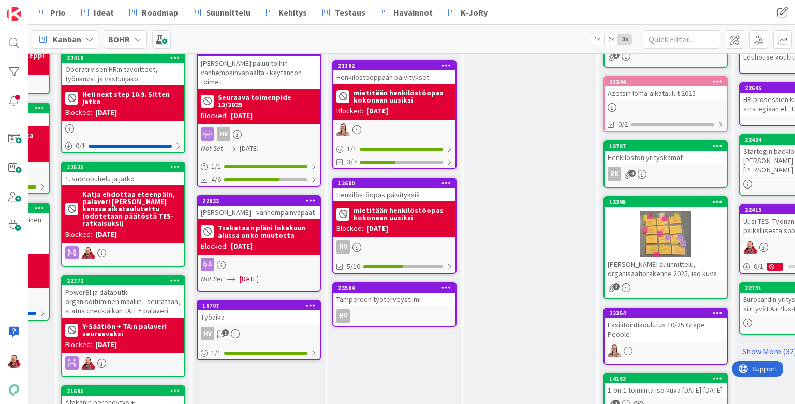
scroll to position [406, 243]
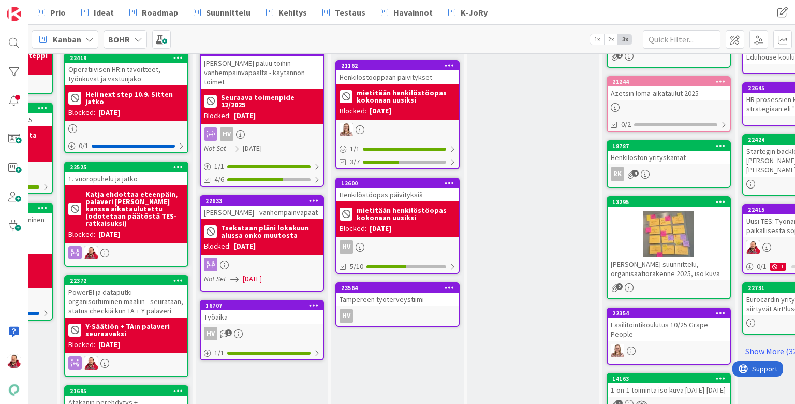
click at [247, 310] on div "Työaika" at bounding box center [262, 316] width 122 height 13
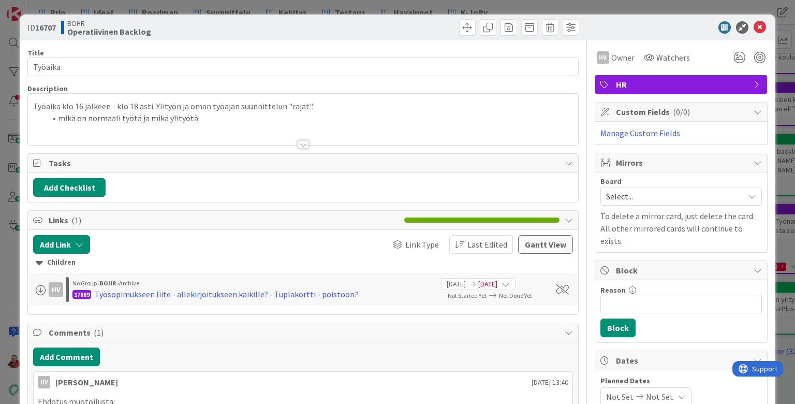
click at [296, 104] on div "Työaika klo 16 jälkeen - klo 18 asti. Ylityön ja oman työajan suunnittelun "raj…" at bounding box center [303, 119] width 550 height 51
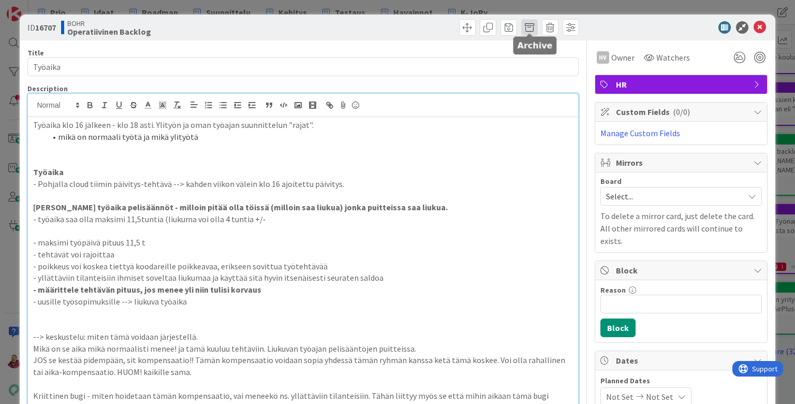
click at [528, 28] on span at bounding box center [529, 27] width 17 height 17
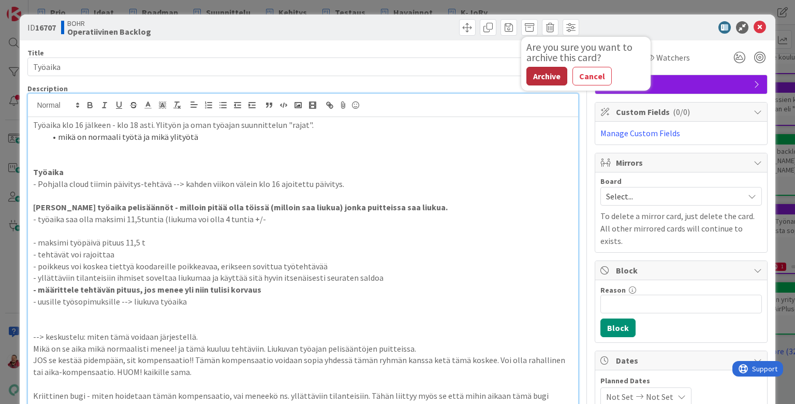
click at [537, 67] on button "Archive" at bounding box center [546, 76] width 41 height 19
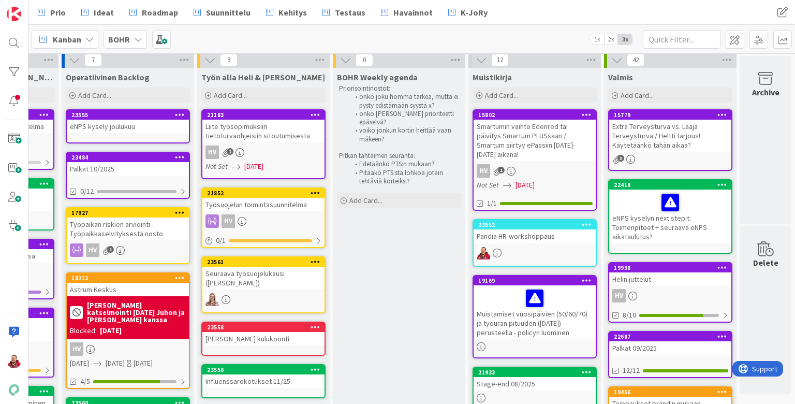
scroll to position [4, 378]
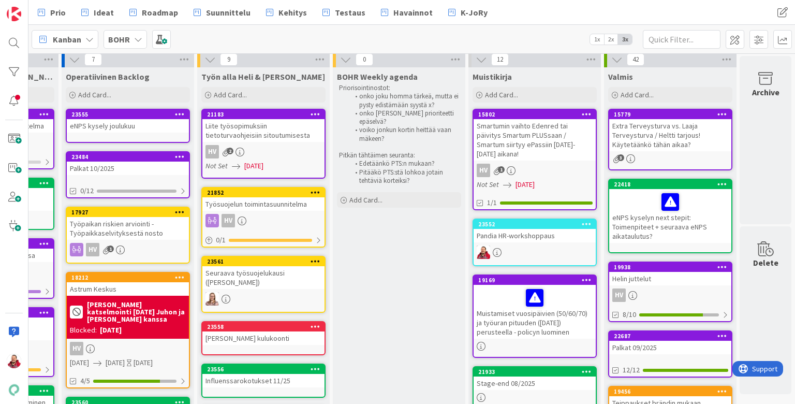
click at [615, 396] on div "Teippaukset brändin mukaan" at bounding box center [670, 402] width 122 height 13
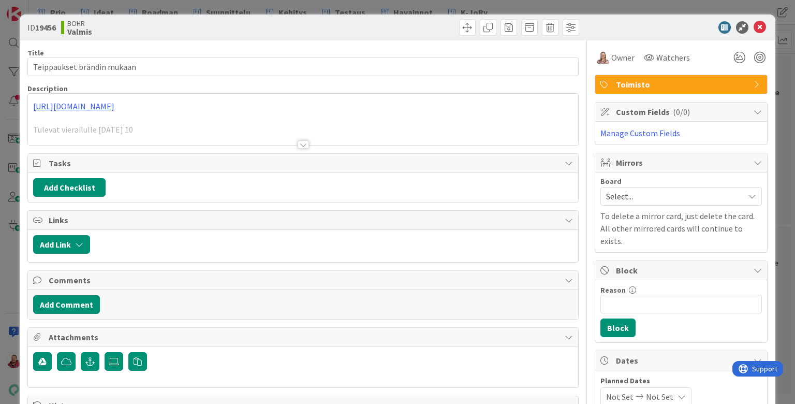
click at [302, 140] on div at bounding box center [303, 144] width 11 height 8
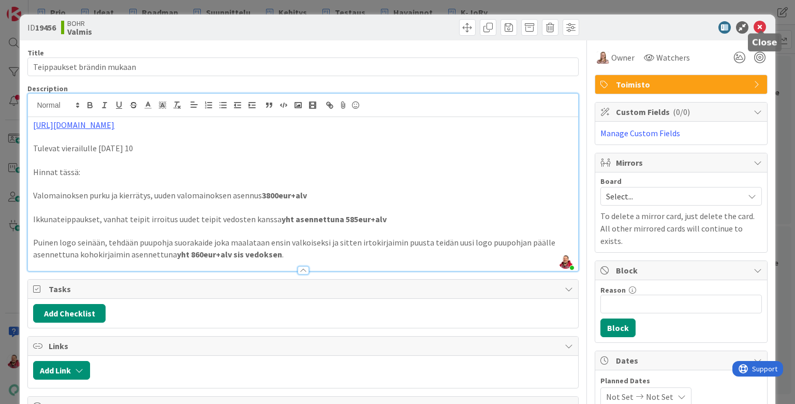
click at [615, 27] on icon at bounding box center [760, 27] width 12 height 12
